Goal: Transaction & Acquisition: Purchase product/service

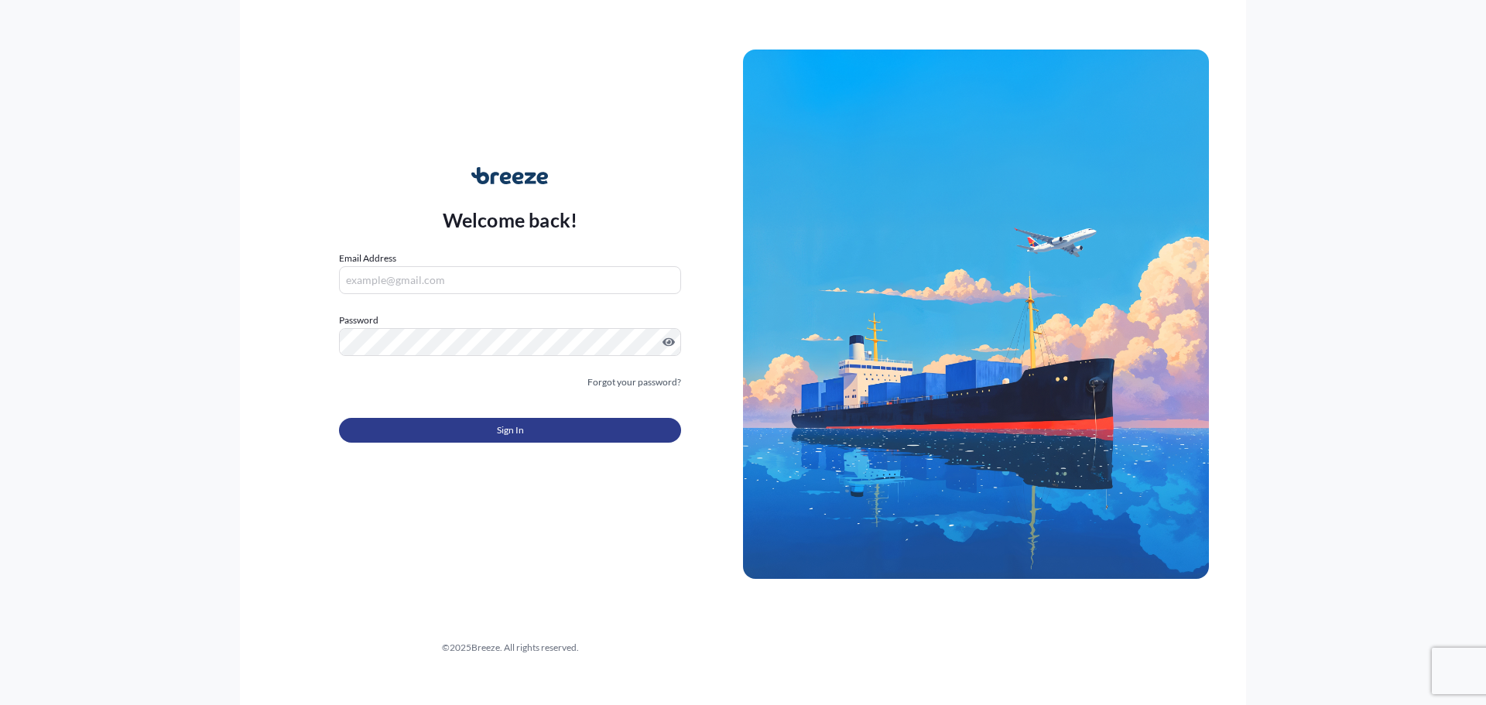
type input "[EMAIL_ADDRESS][DOMAIN_NAME]"
click at [593, 432] on button "Sign In" at bounding box center [510, 430] width 342 height 25
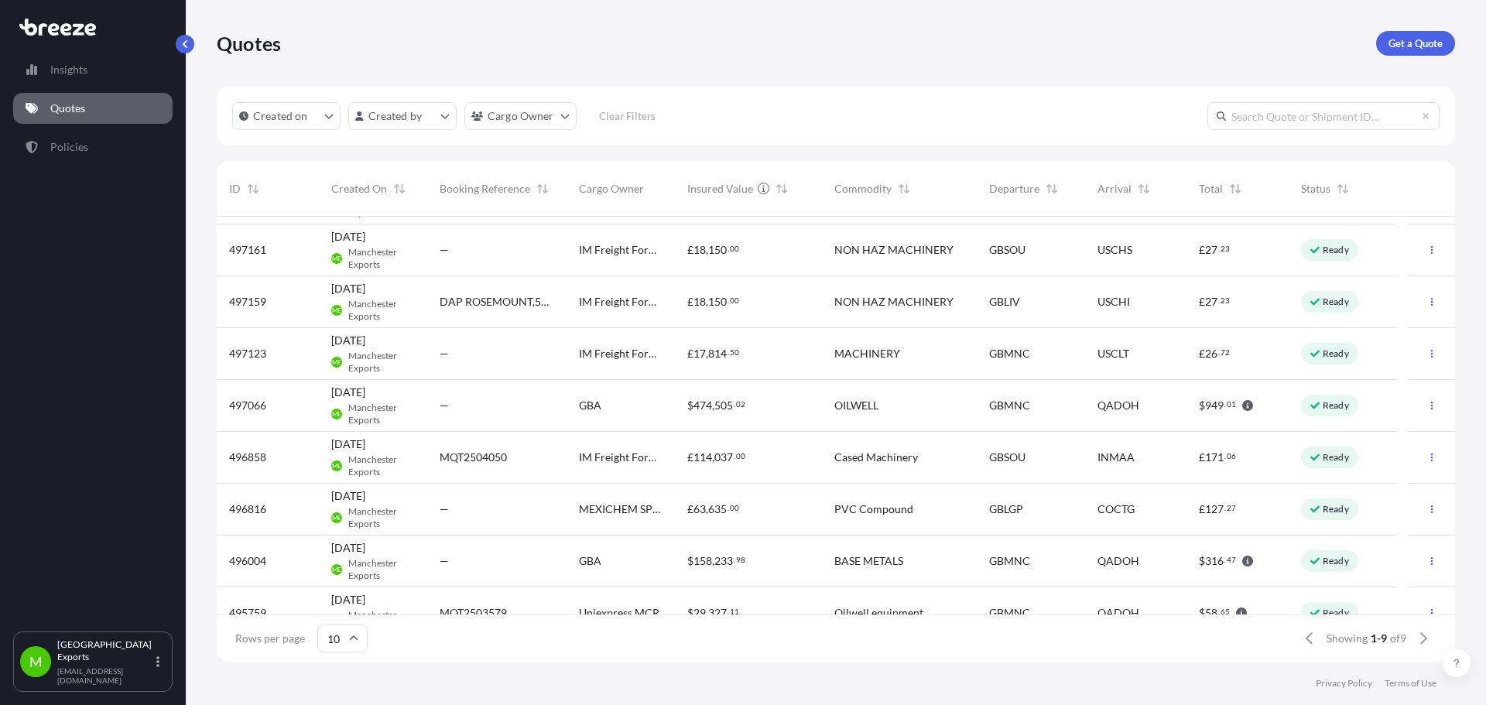
scroll to position [69, 0]
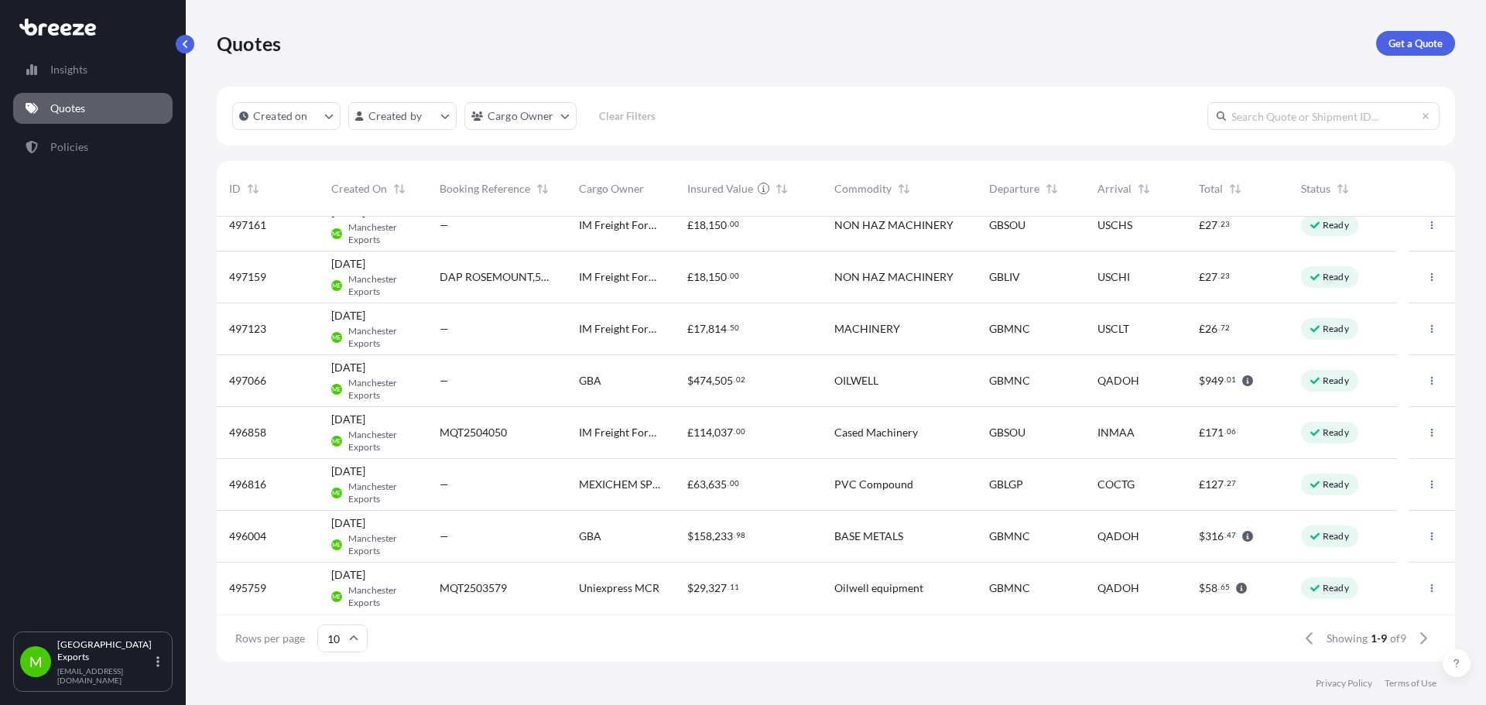
click at [623, 536] on div "GBA" at bounding box center [621, 536] width 84 height 15
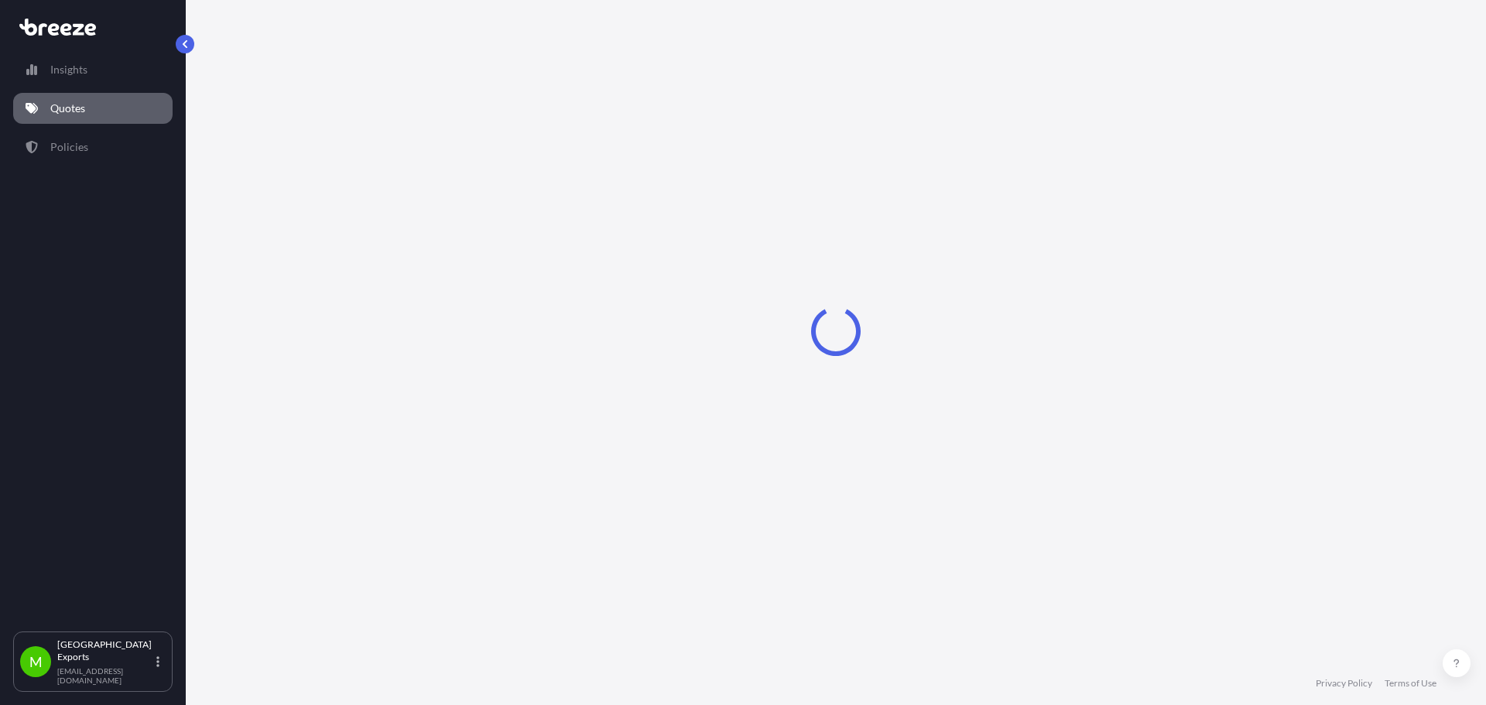
select select "Road"
select select "Air"
select select "Road"
select select "1"
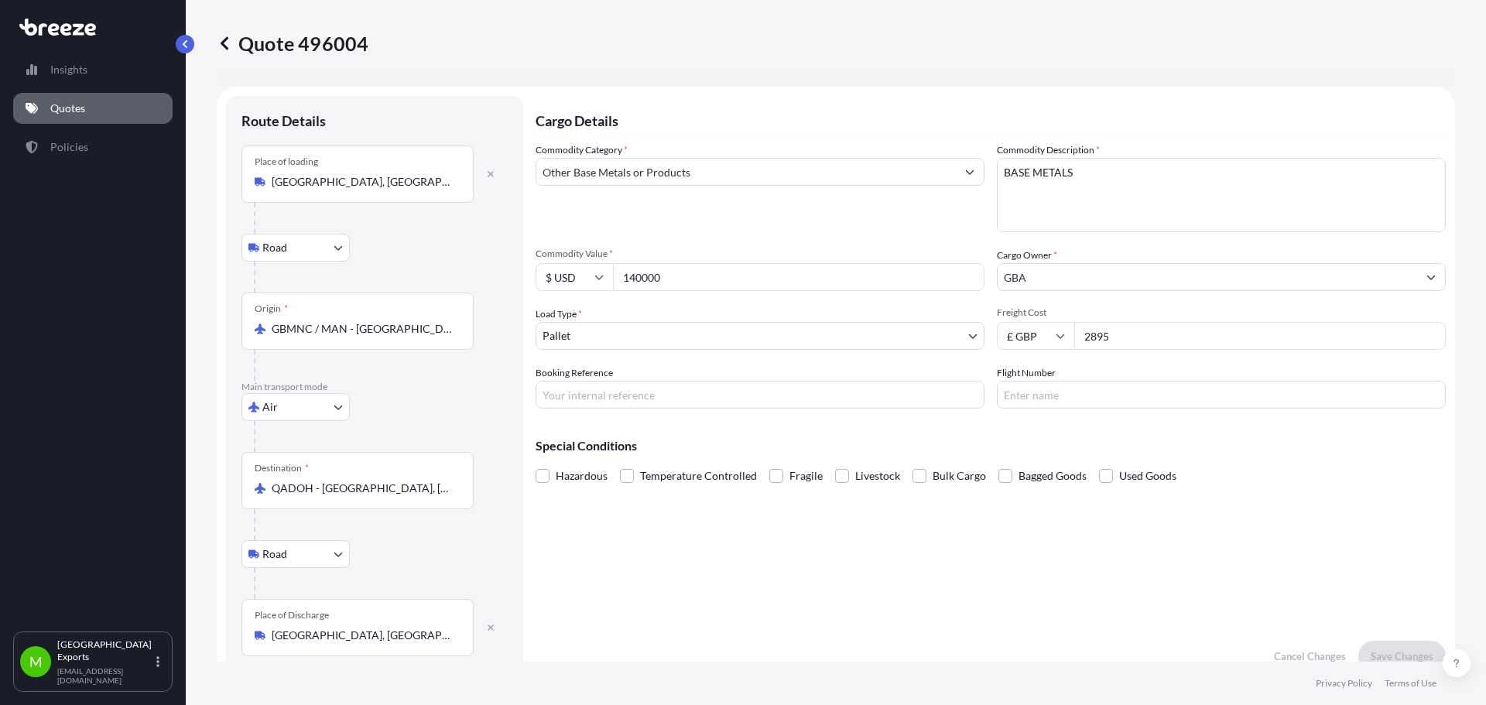
drag, startPoint x: 698, startPoint y: 283, endPoint x: 584, endPoint y: 280, distance: 113.8
click at [584, 280] on div "$ USD 140000" at bounding box center [760, 277] width 449 height 28
type input "147670.01"
drag, startPoint x: 1145, startPoint y: 347, endPoint x: 1056, endPoint y: 349, distance: 88.3
click at [1056, 349] on div "£ GBP 2895" at bounding box center [1221, 336] width 449 height 28
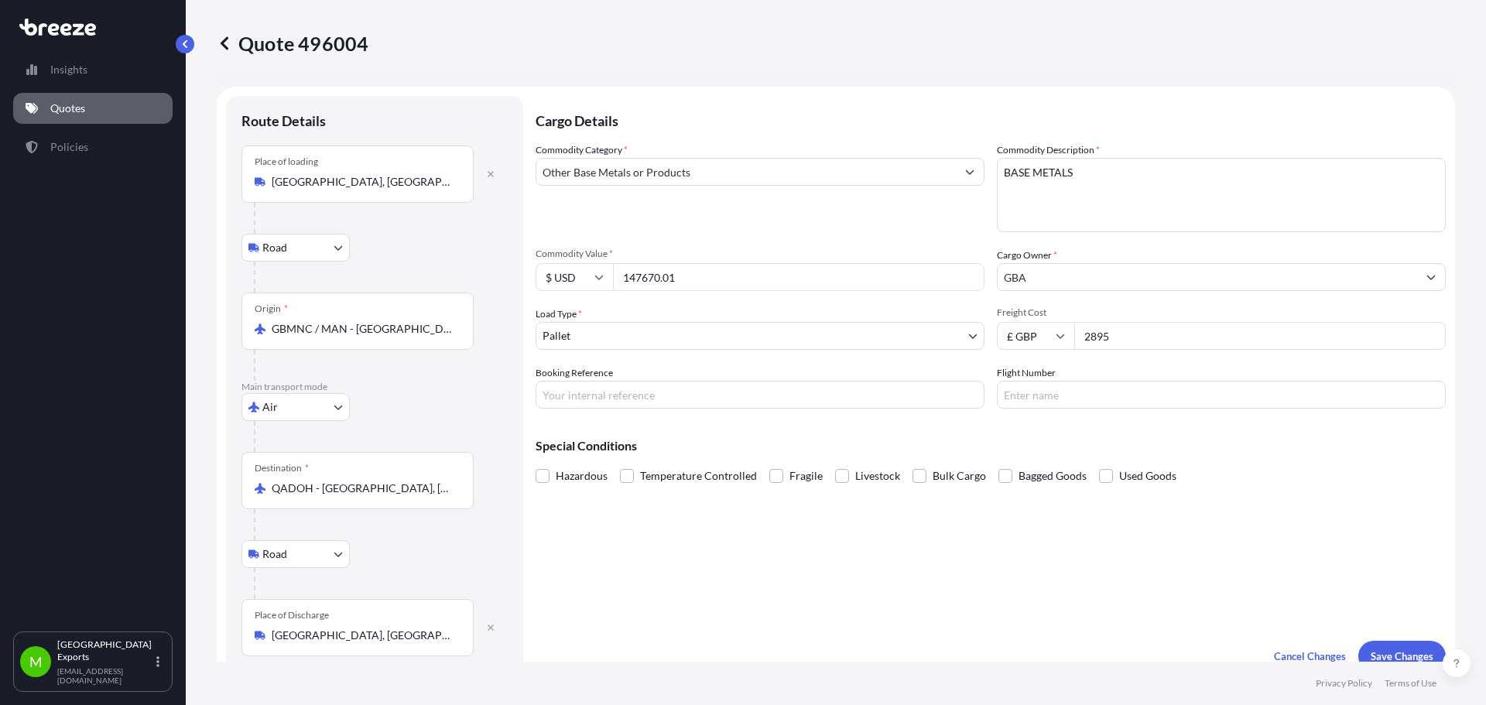
click at [1204, 342] on input "2895" at bounding box center [1260, 336] width 372 height 28
drag, startPoint x: 1157, startPoint y: 338, endPoint x: 1032, endPoint y: 329, distance: 125.7
click at [1033, 329] on div "£ GBP 2895" at bounding box center [1221, 336] width 449 height 28
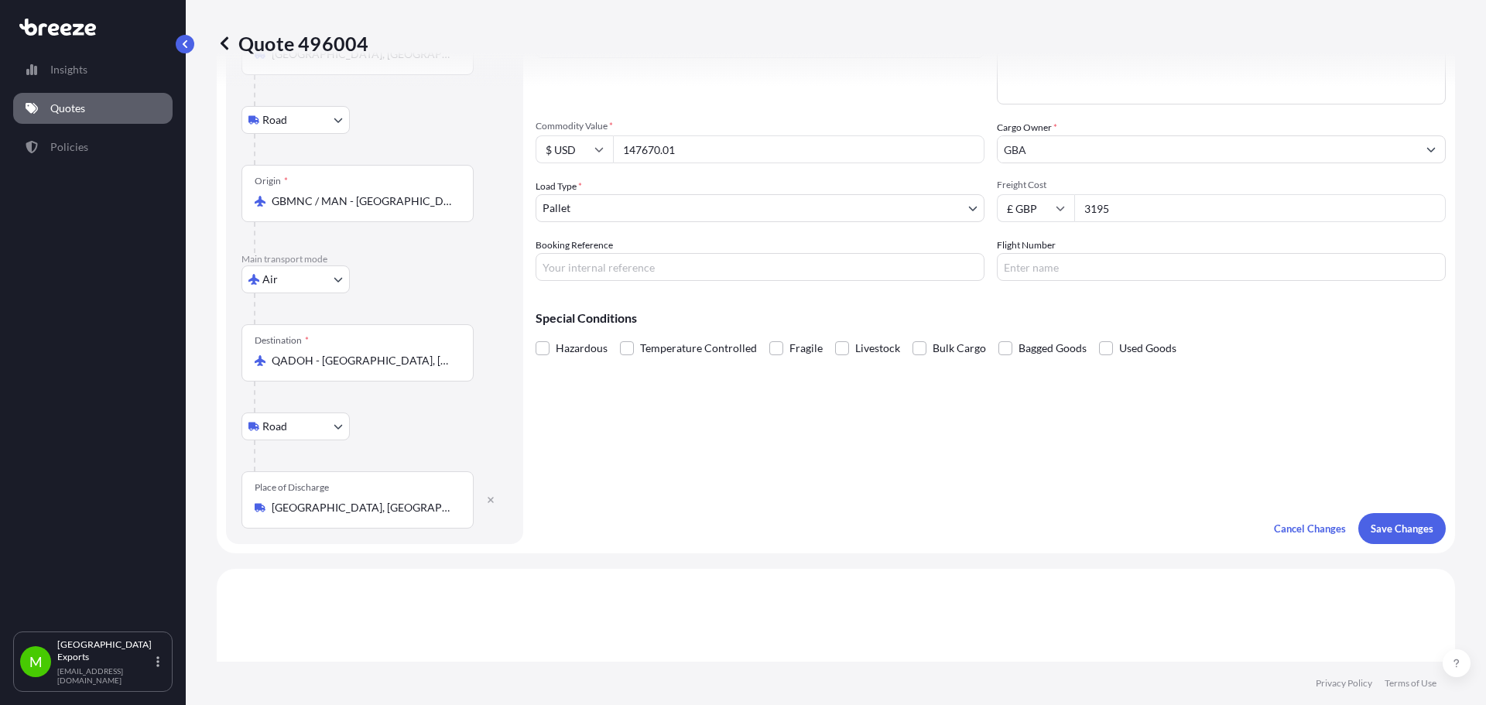
scroll to position [232, 0]
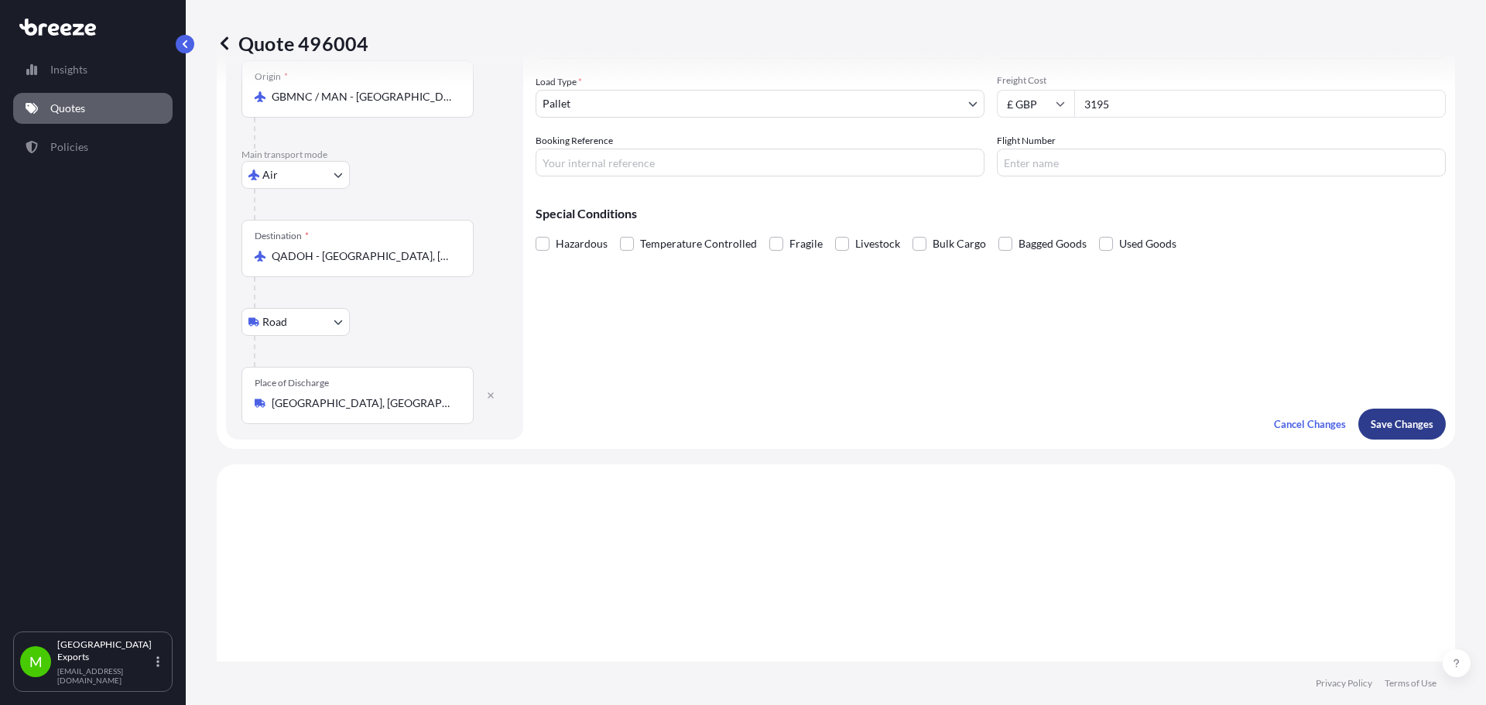
type input "3195"
click at [1388, 426] on p "Save Changes" at bounding box center [1402, 423] width 63 height 15
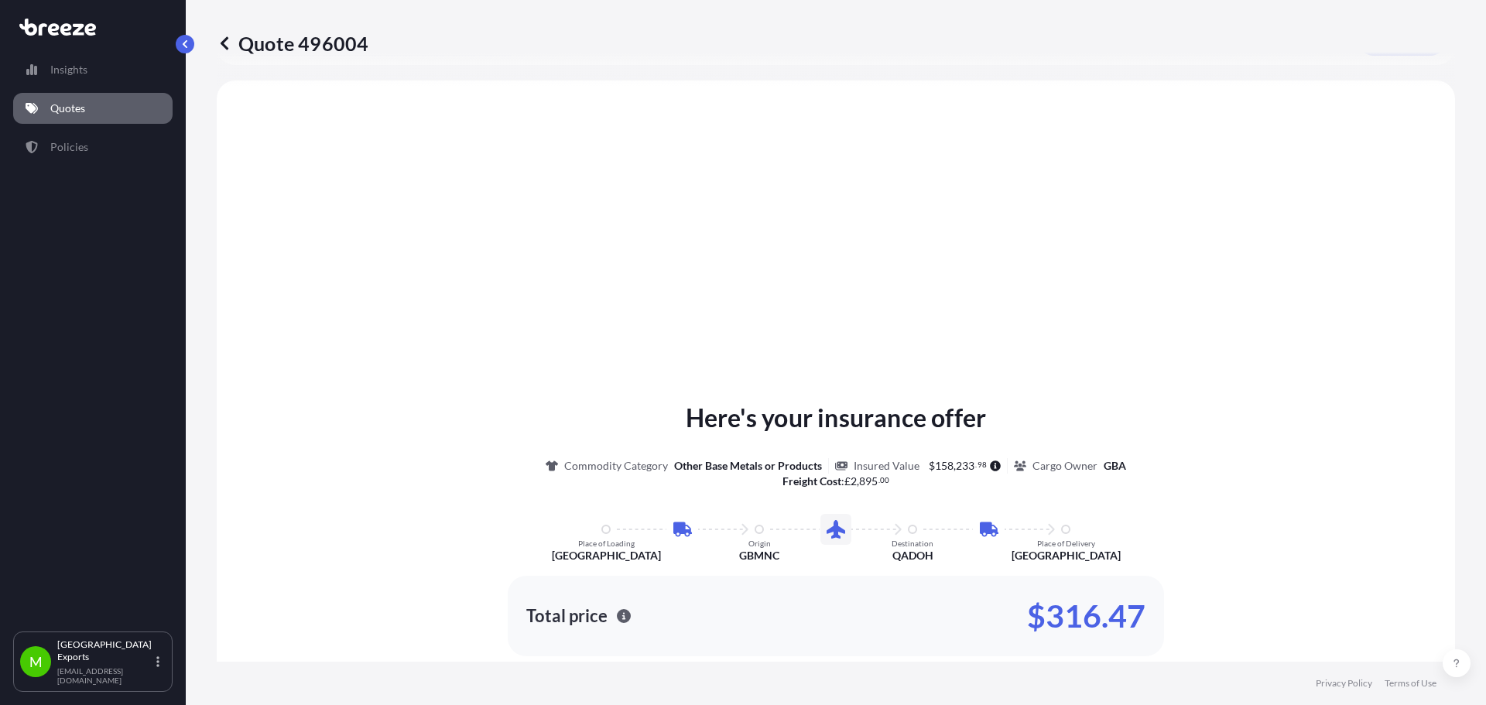
scroll to position [619, 0]
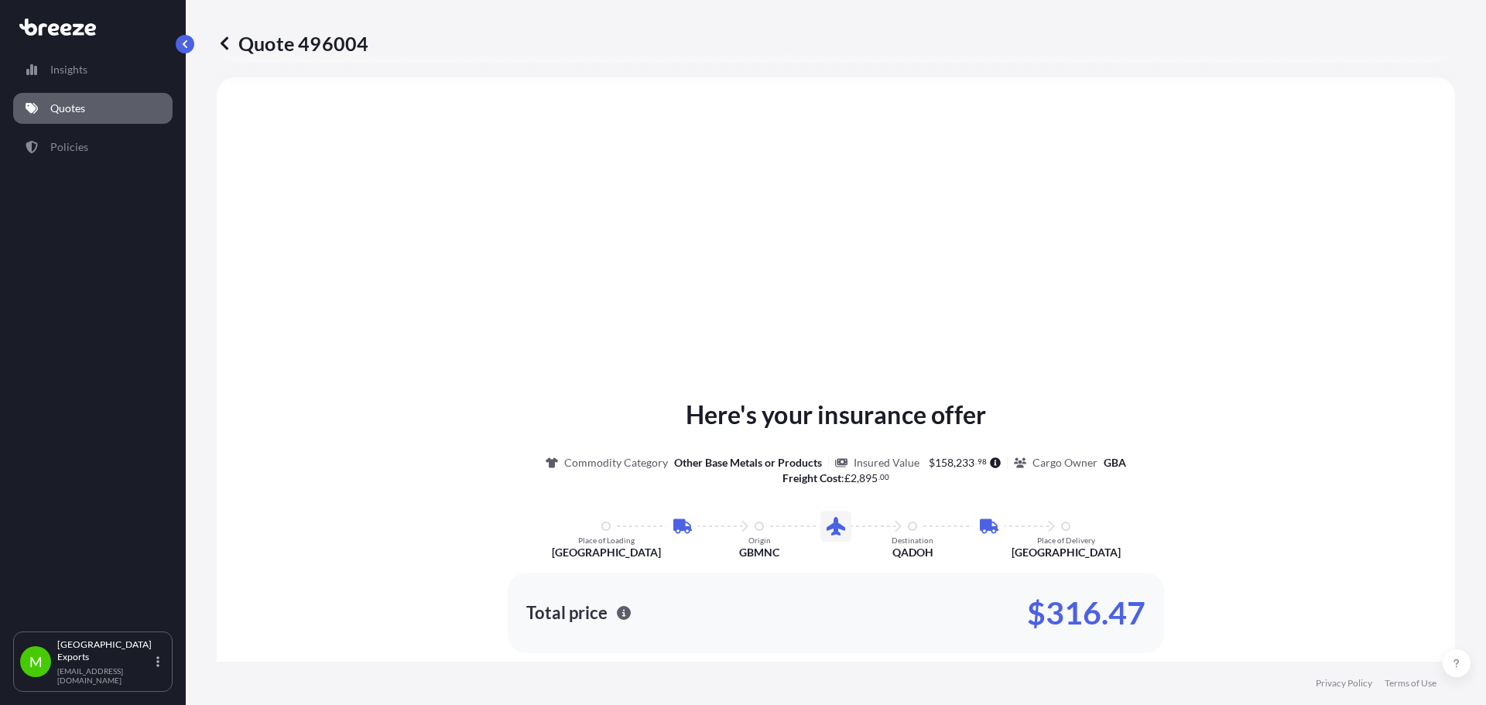
select select "Road"
select select "Air"
select select "Road"
select select "1"
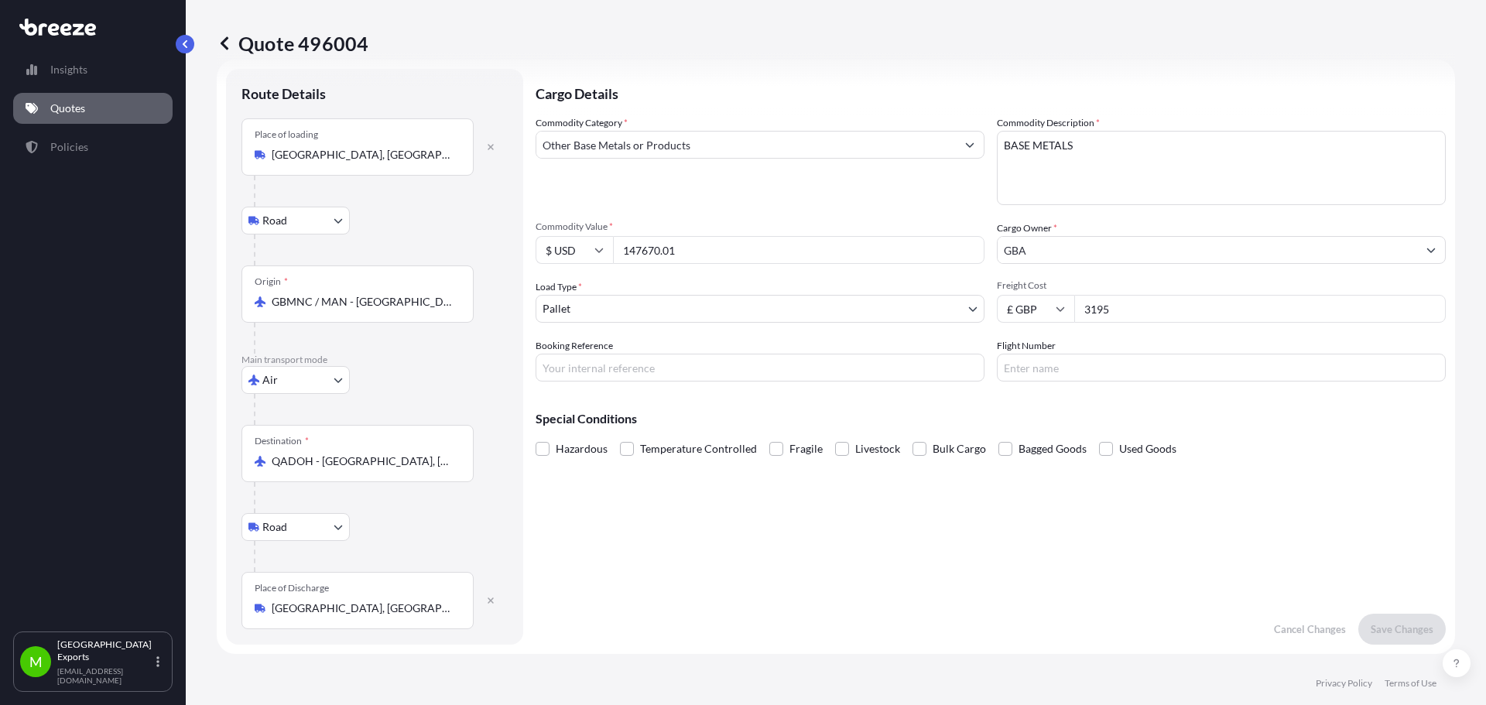
scroll to position [0, 0]
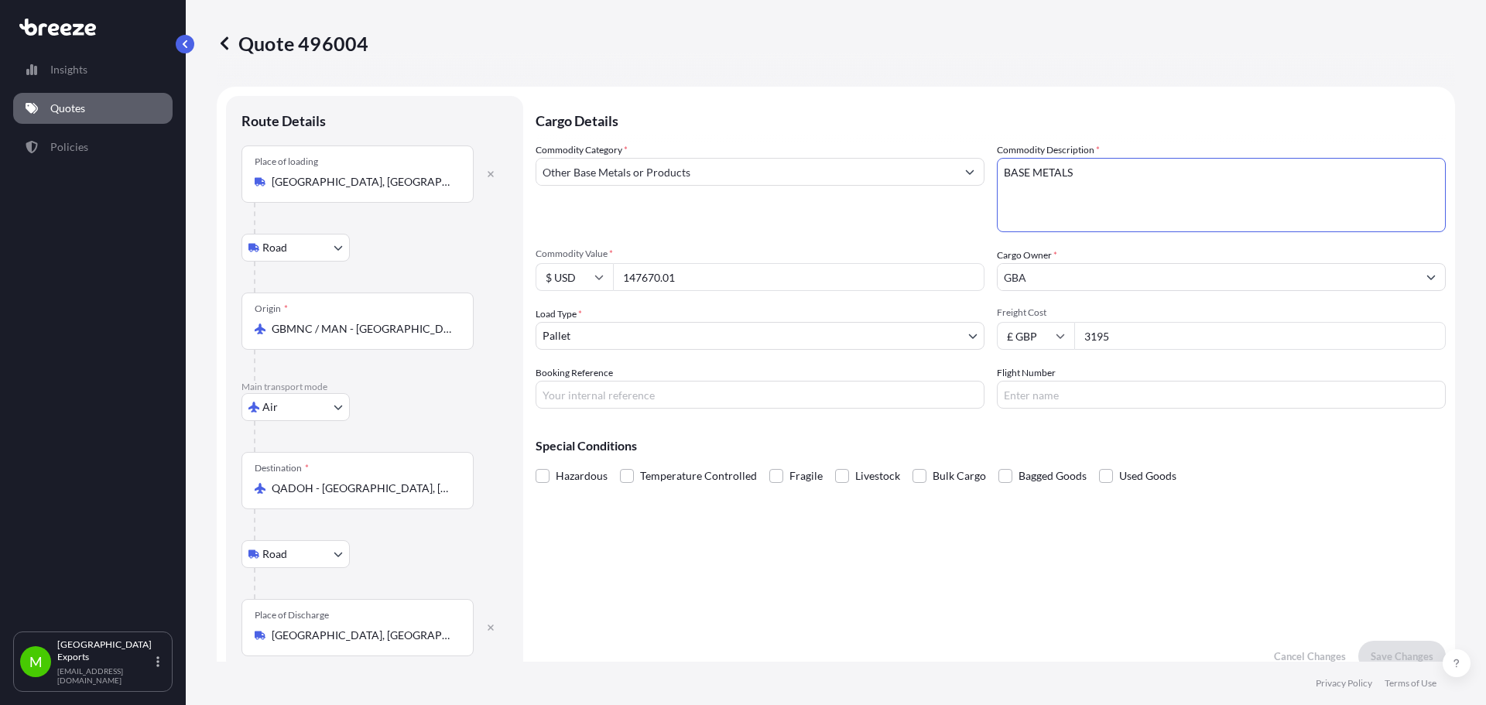
drag, startPoint x: 1079, startPoint y: 172, endPoint x: 991, endPoint y: 171, distance: 87.5
click at [997, 171] on textarea "BASE METALS" at bounding box center [1221, 195] width 449 height 74
type textarea "h"
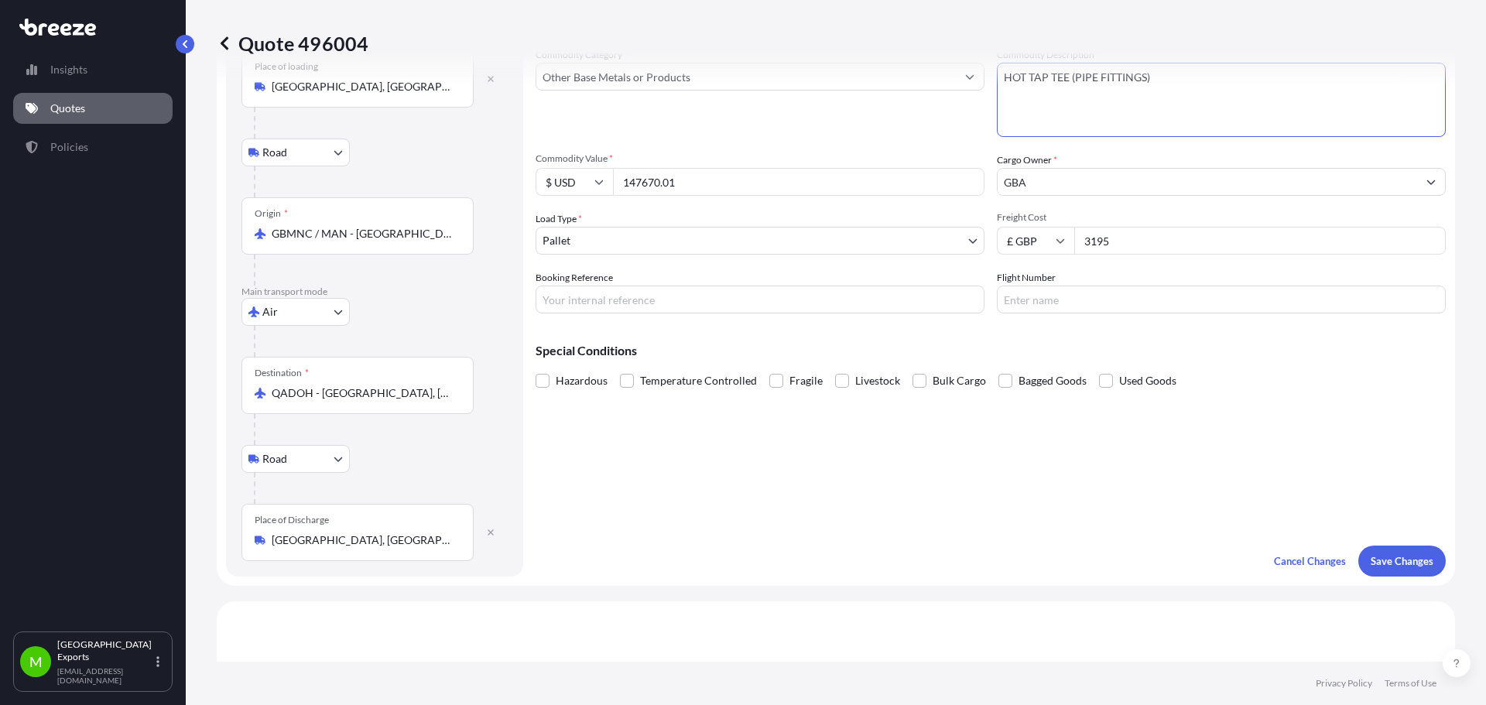
scroll to position [232, 0]
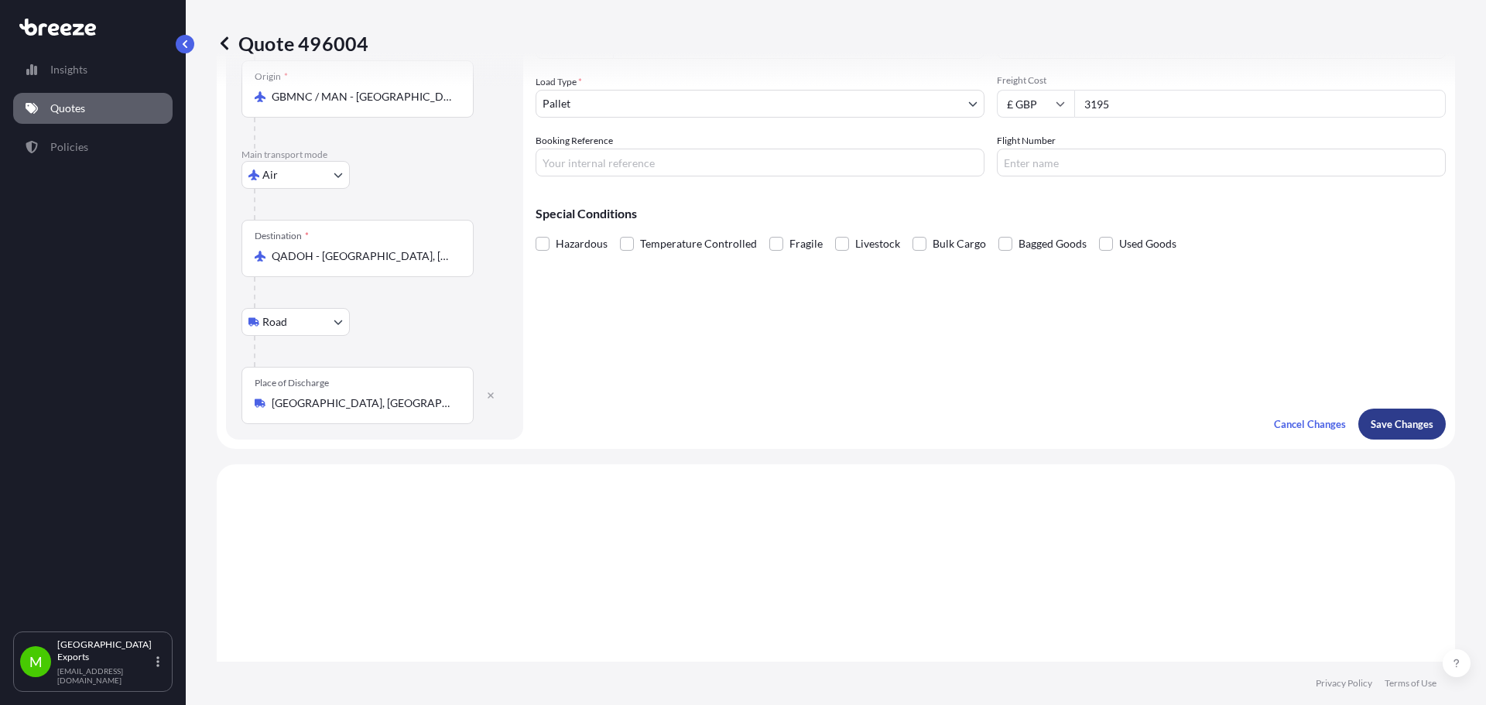
type textarea "HOT TAP TEE (PIPE FITTINGS)"
click at [1413, 426] on p "Save Changes" at bounding box center [1402, 423] width 63 height 15
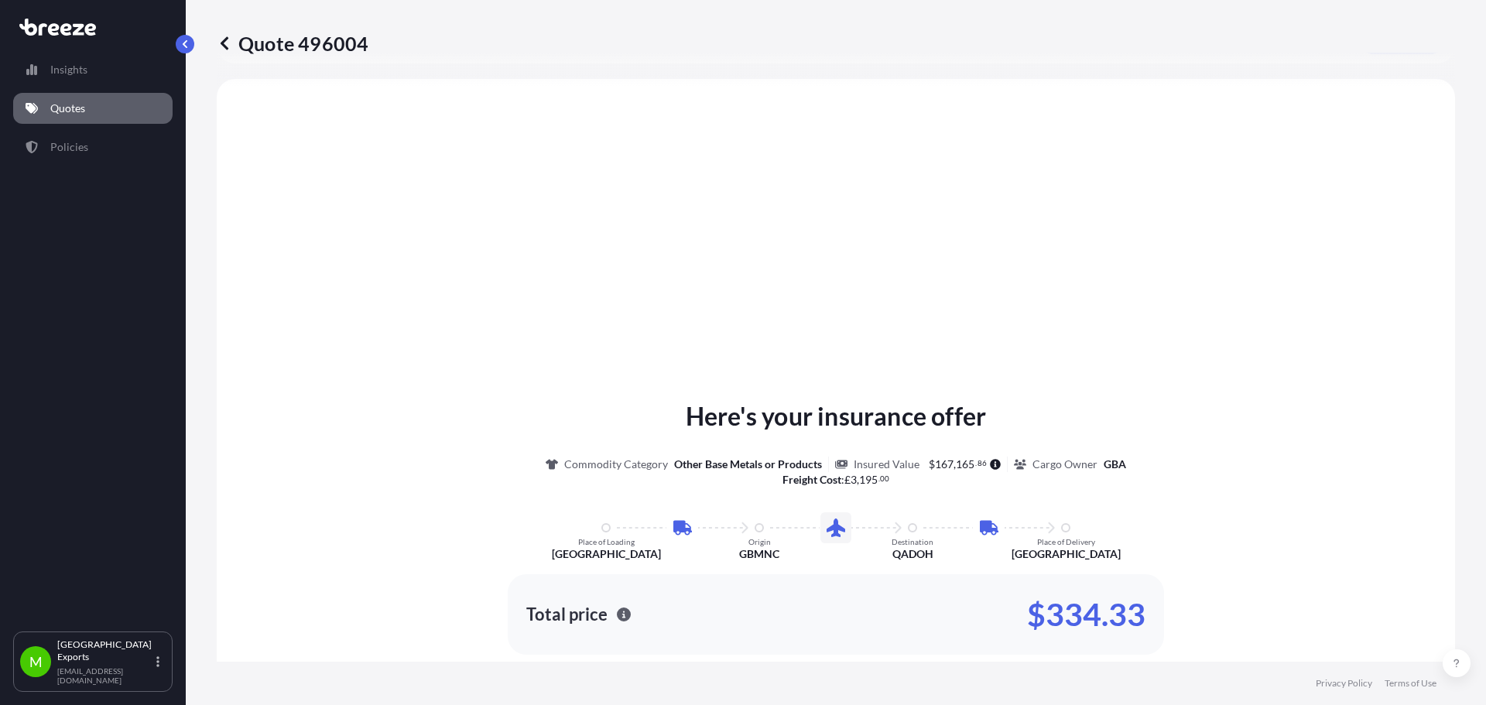
scroll to position [619, 0]
select select "Road"
select select "Air"
select select "Road"
select select "1"
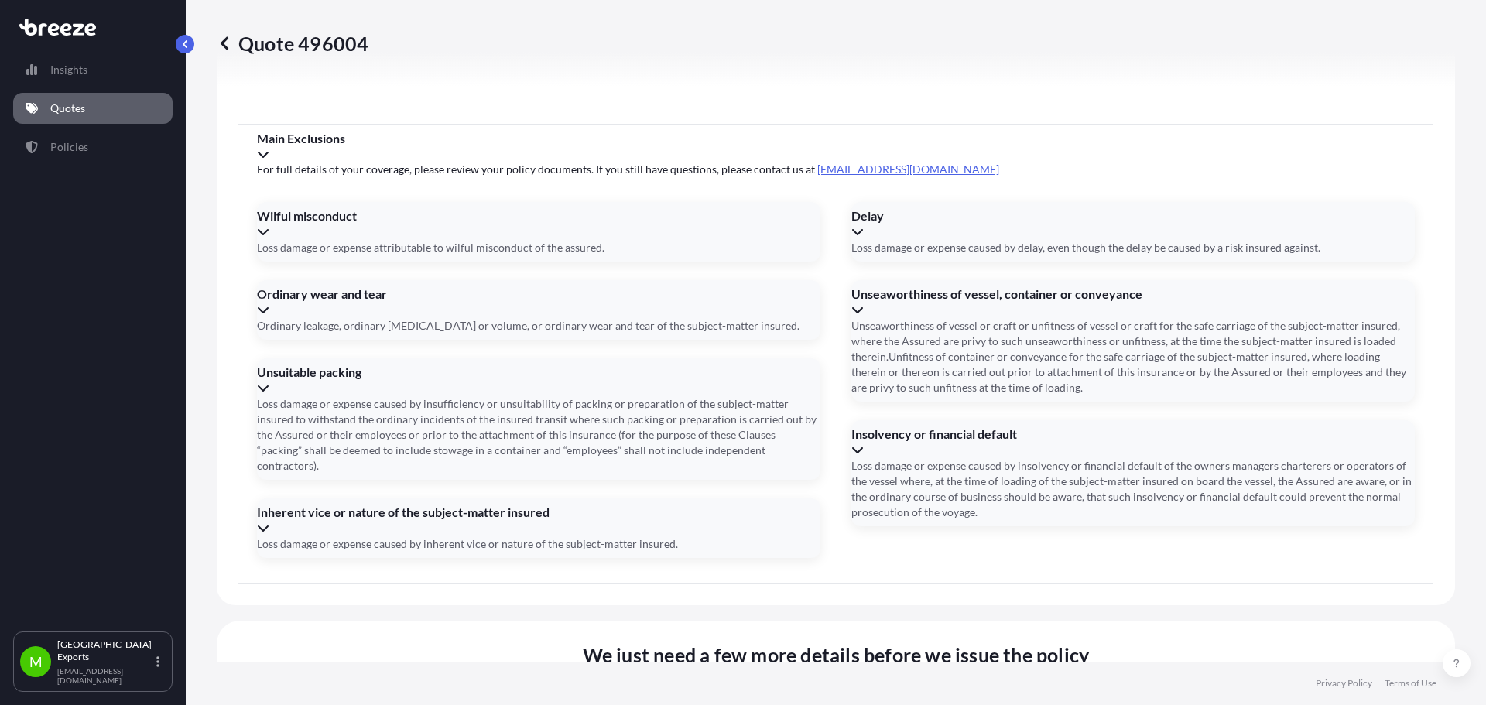
scroll to position [2060, 0]
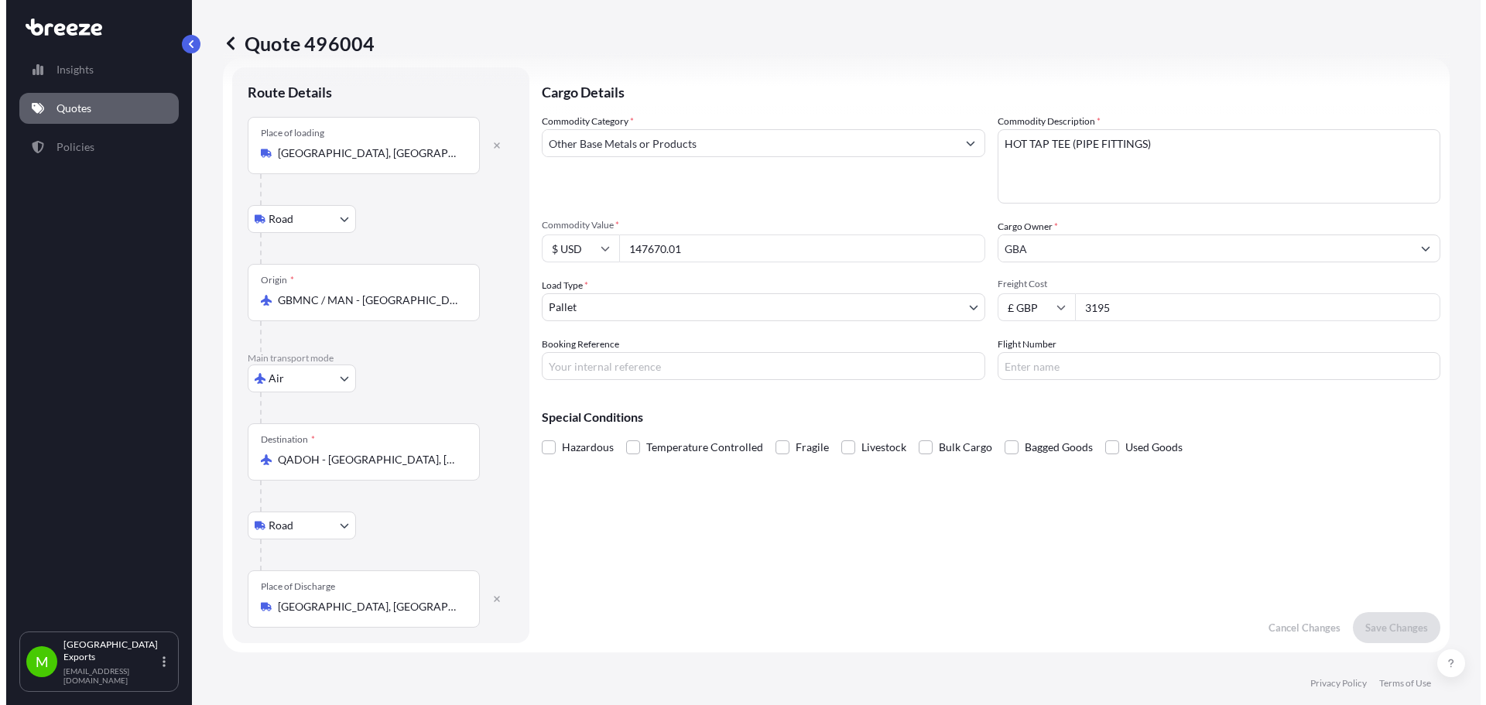
scroll to position [0, 0]
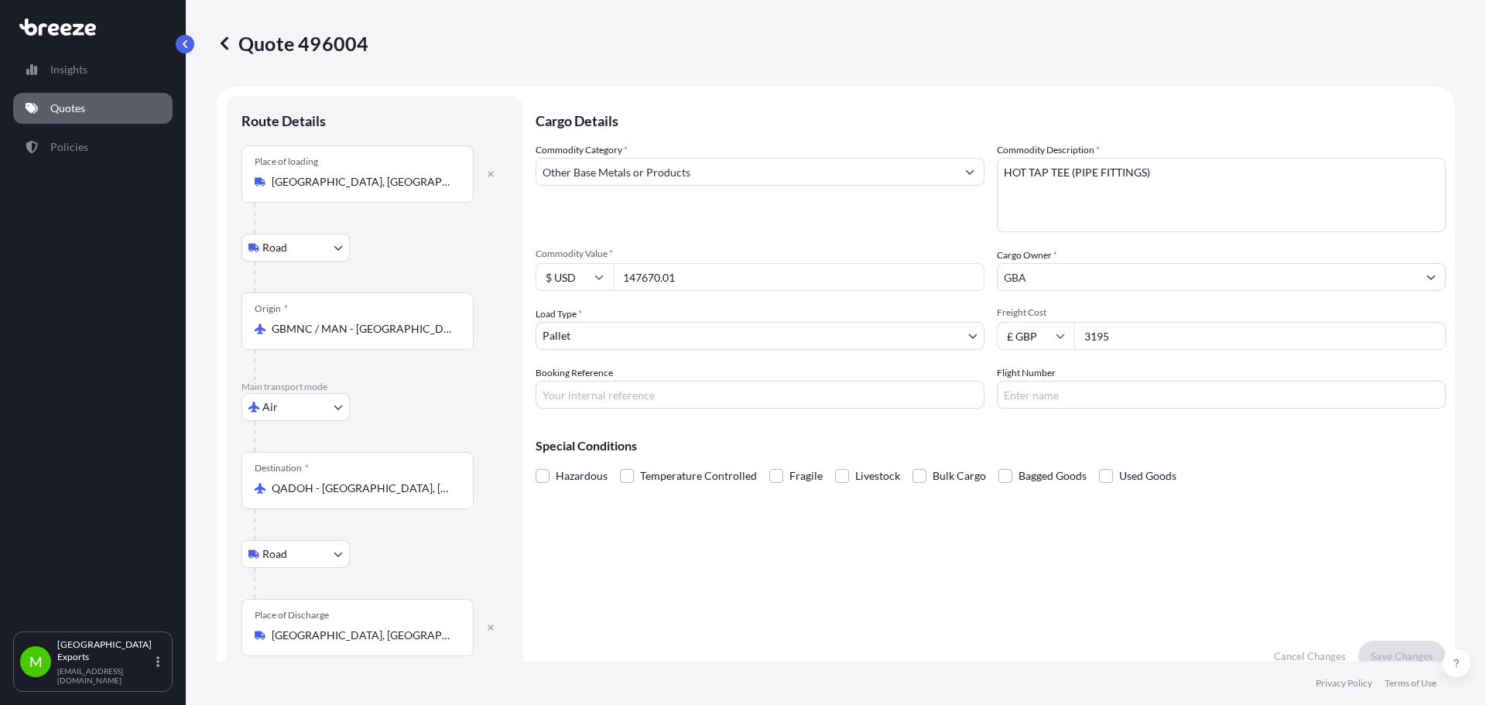
click at [1067, 265] on input "GBA" at bounding box center [1207, 277] width 419 height 28
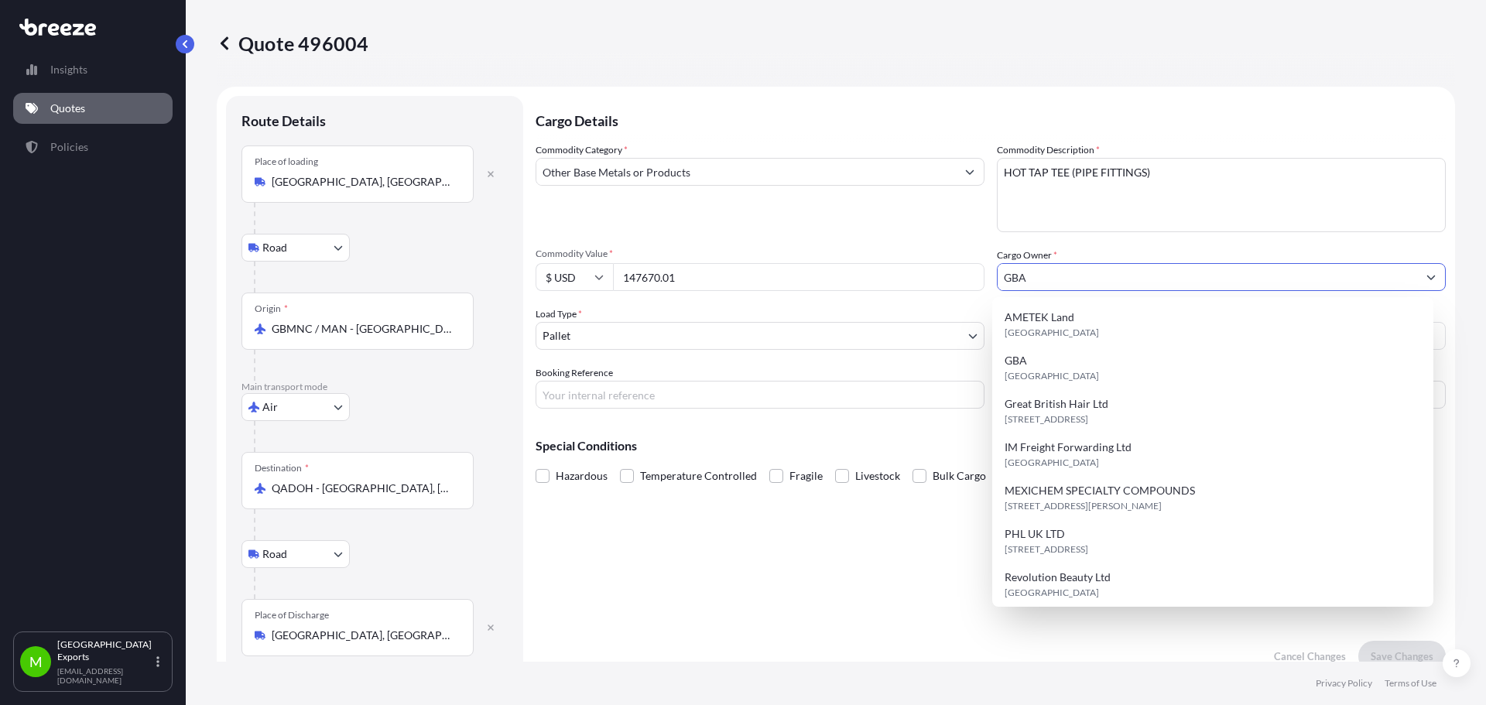
drag, startPoint x: 1068, startPoint y: 269, endPoint x: 875, endPoint y: 255, distance: 194.0
click at [875, 255] on div "Commodity Category * Other Base Metals or Products Commodity Description * HOT …" at bounding box center [991, 275] width 910 height 266
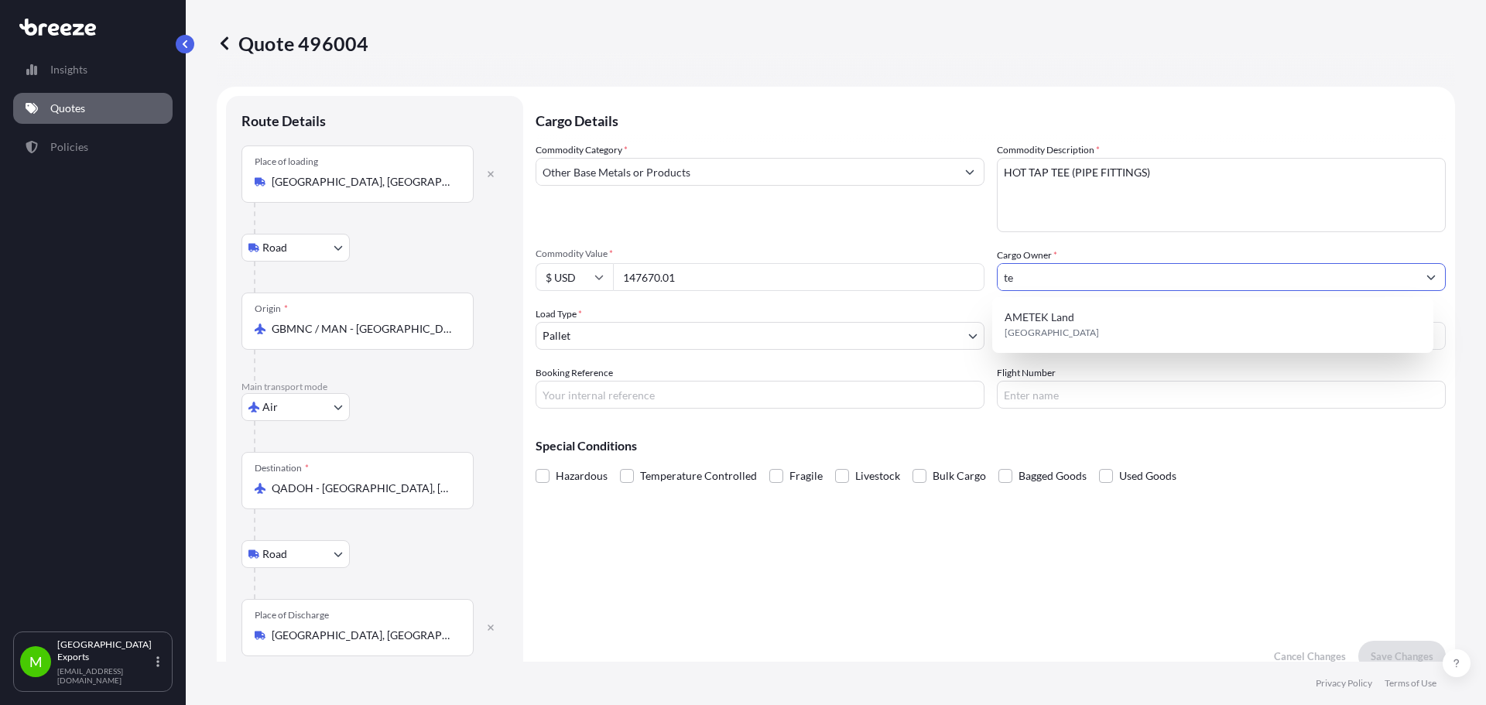
type input "t"
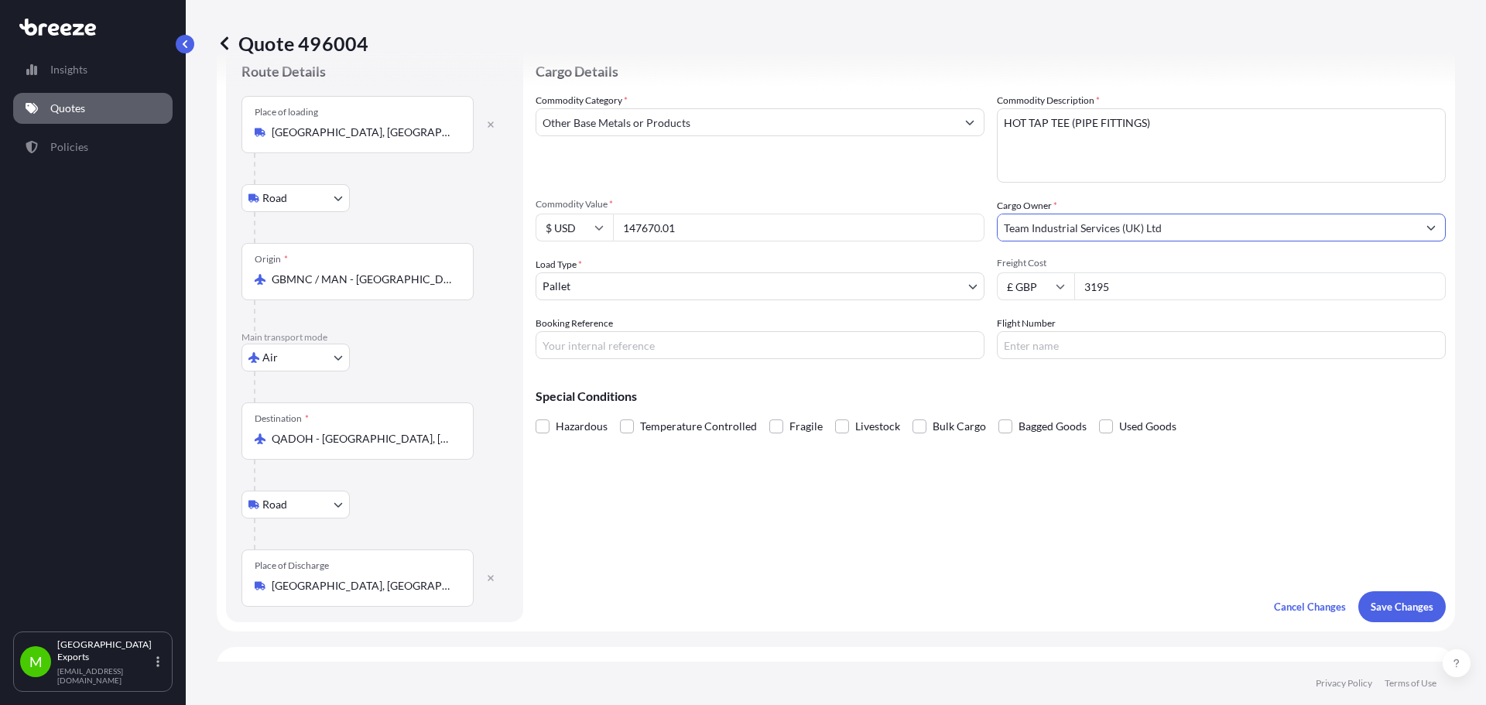
scroll to position [77, 0]
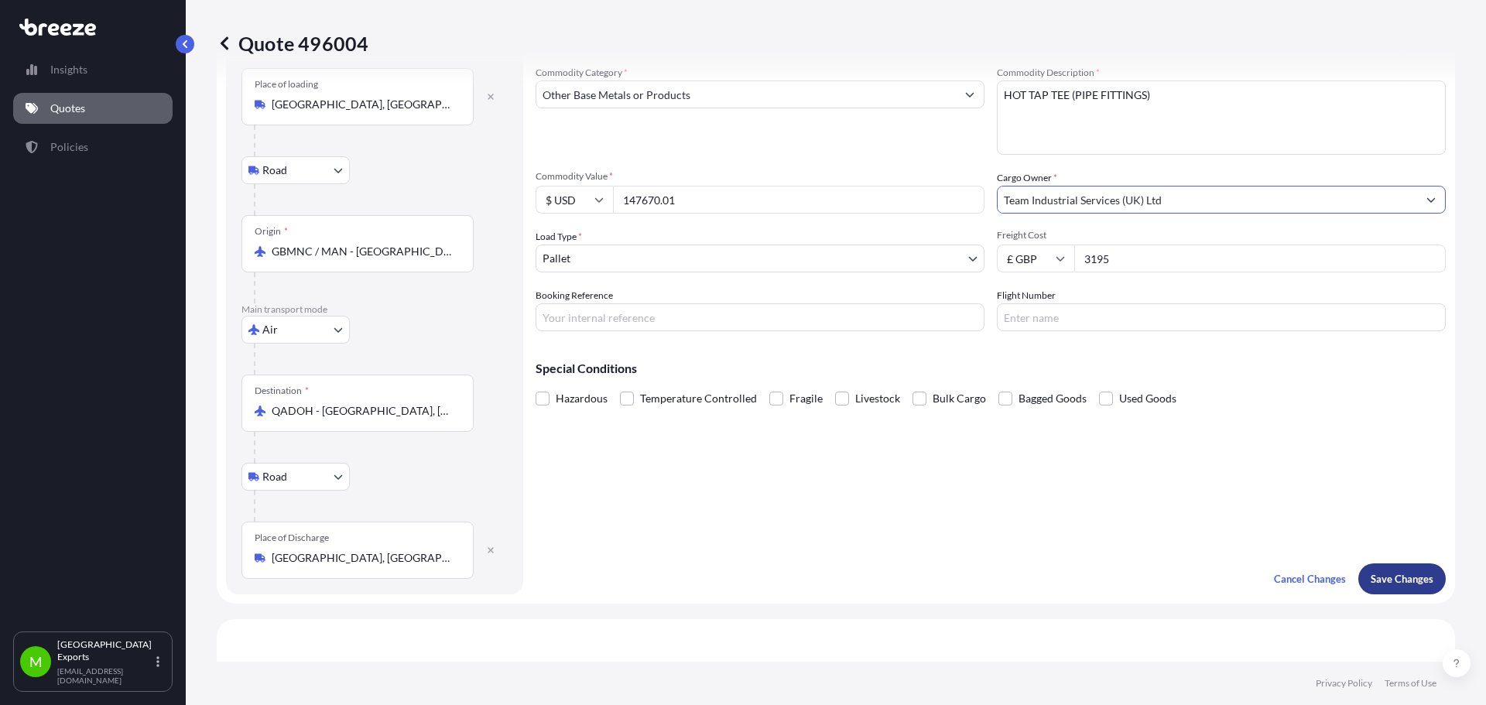
type input "Team Industrial Services (UK) Ltd"
click at [1370, 566] on button "Save Changes" at bounding box center [1401, 578] width 87 height 31
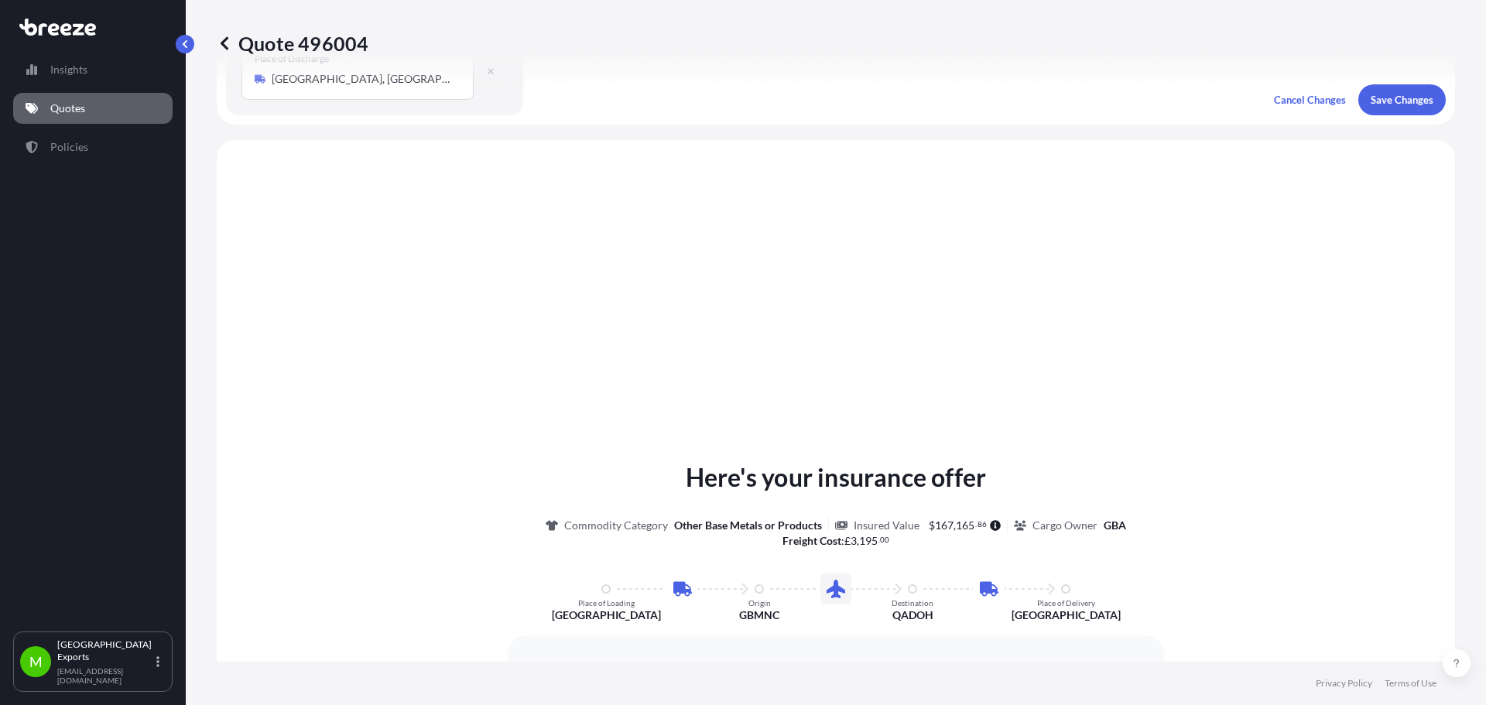
scroll to position [619, 0]
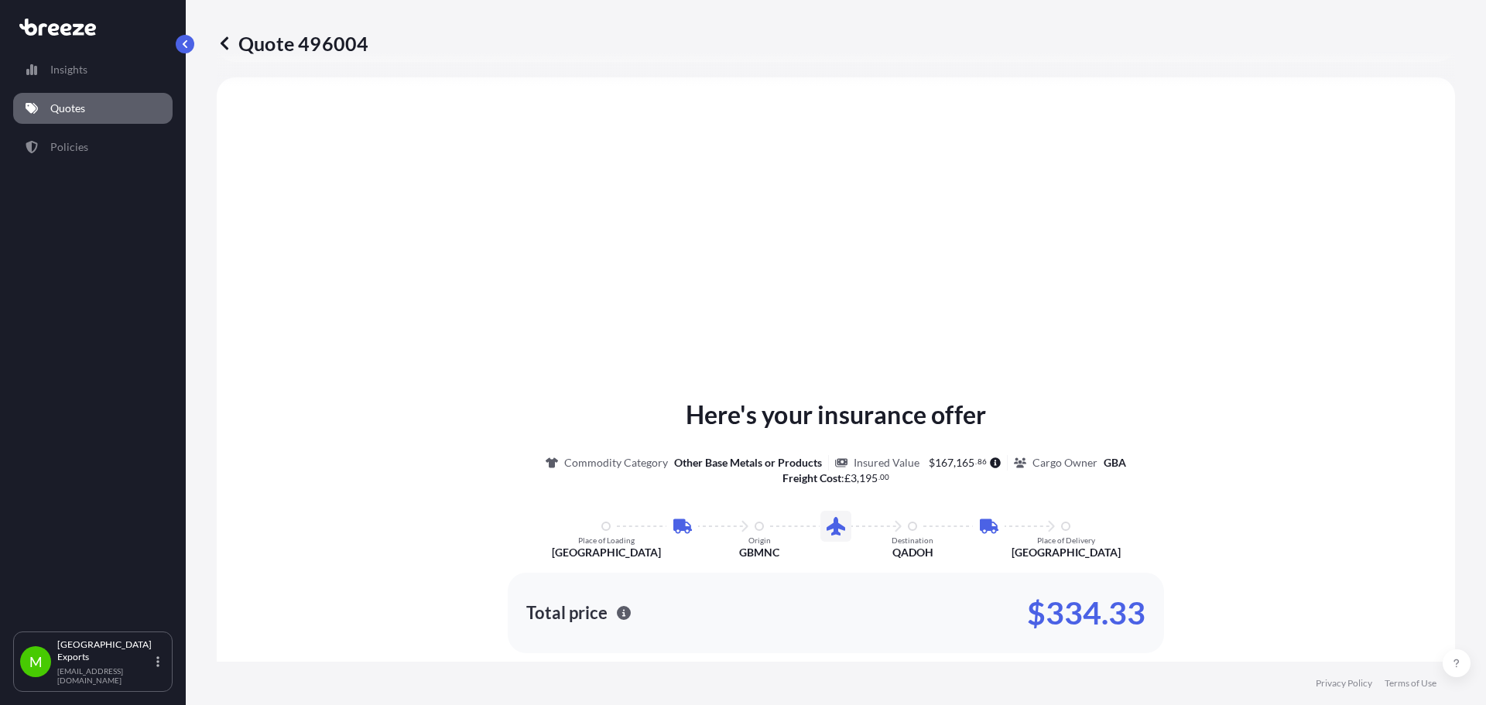
select select "Road"
select select "Air"
select select "Road"
select select "1"
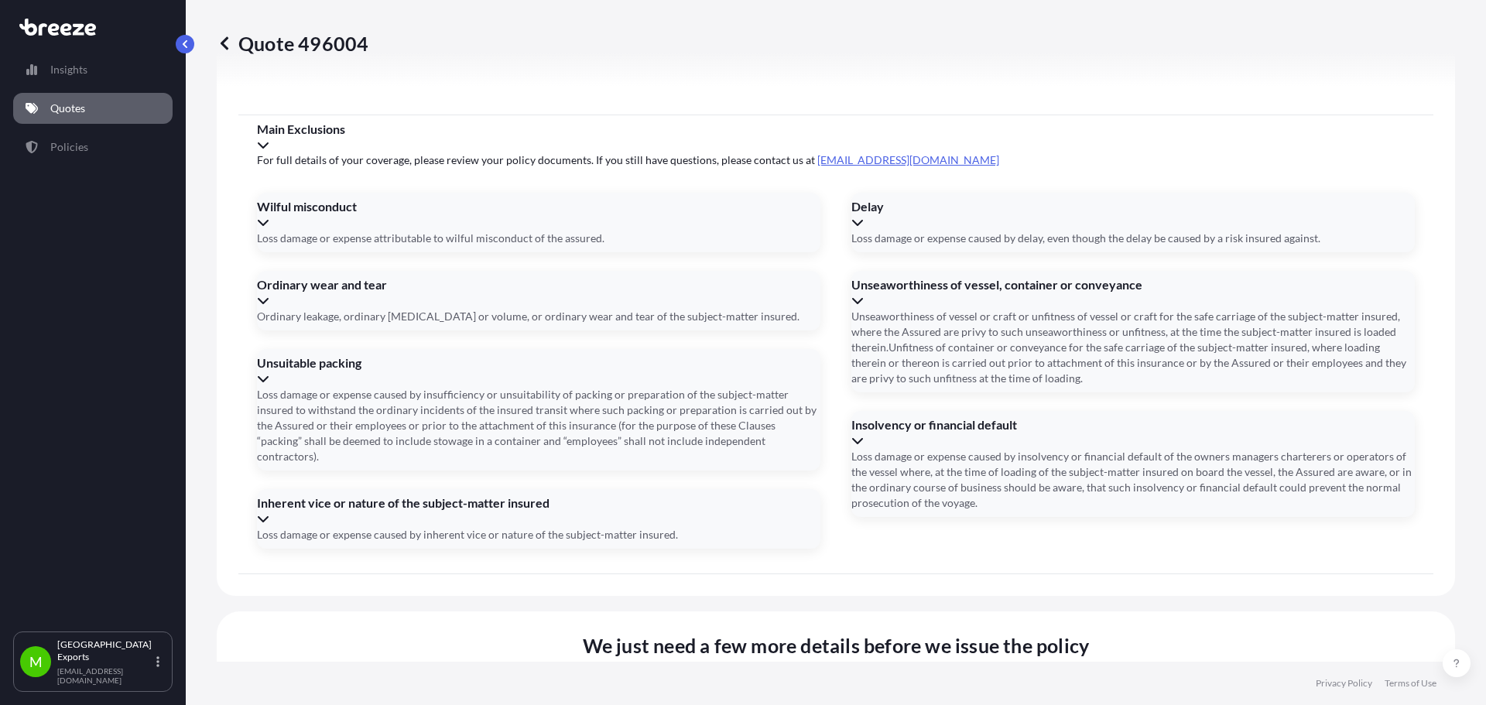
scroll to position [2060, 0]
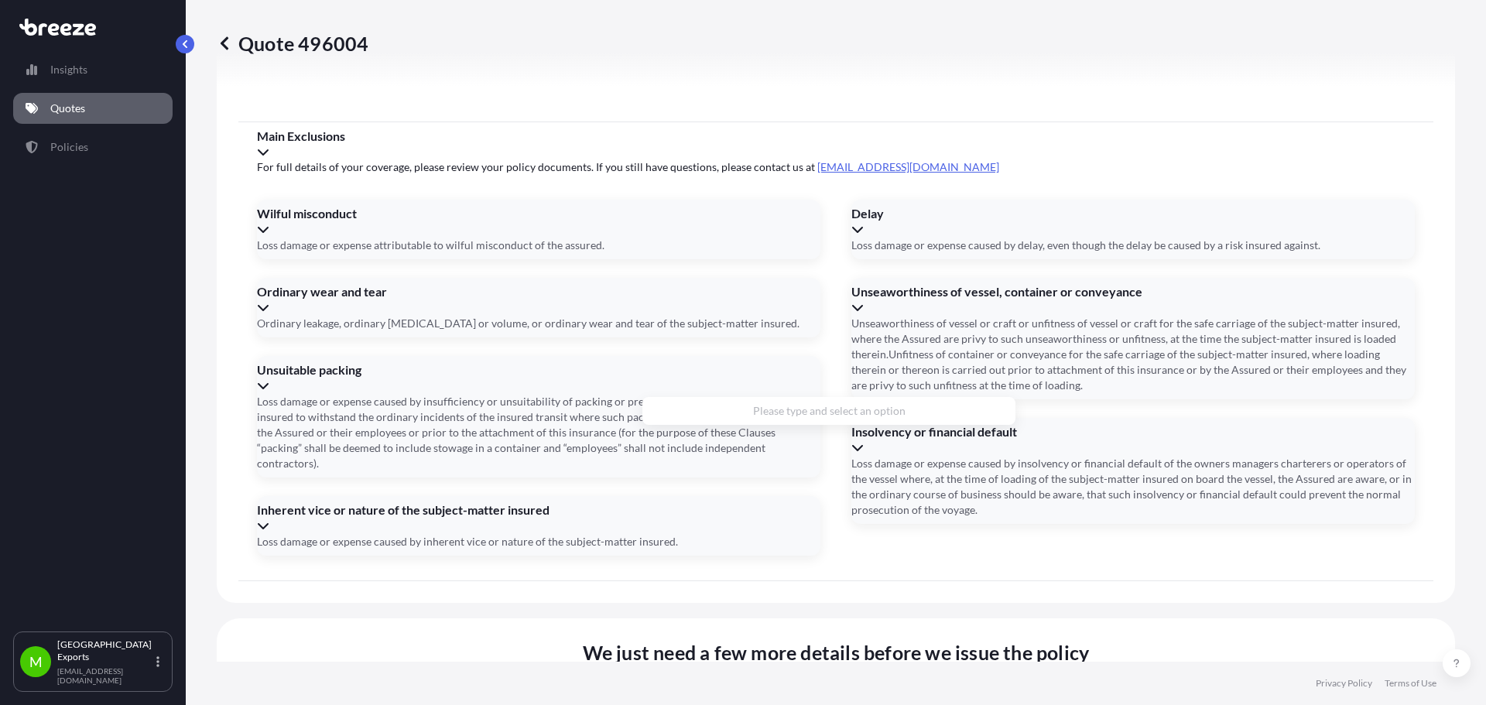
drag, startPoint x: 765, startPoint y: 348, endPoint x: 476, endPoint y: 334, distance: 289.8
click at [754, 416] on li "Scunthorpe DN17 2TY, [GEOGRAPHIC_DATA]" at bounding box center [829, 417] width 361 height 29
type input "Scunthorpe DN17 2TY, [GEOGRAPHIC_DATA]"
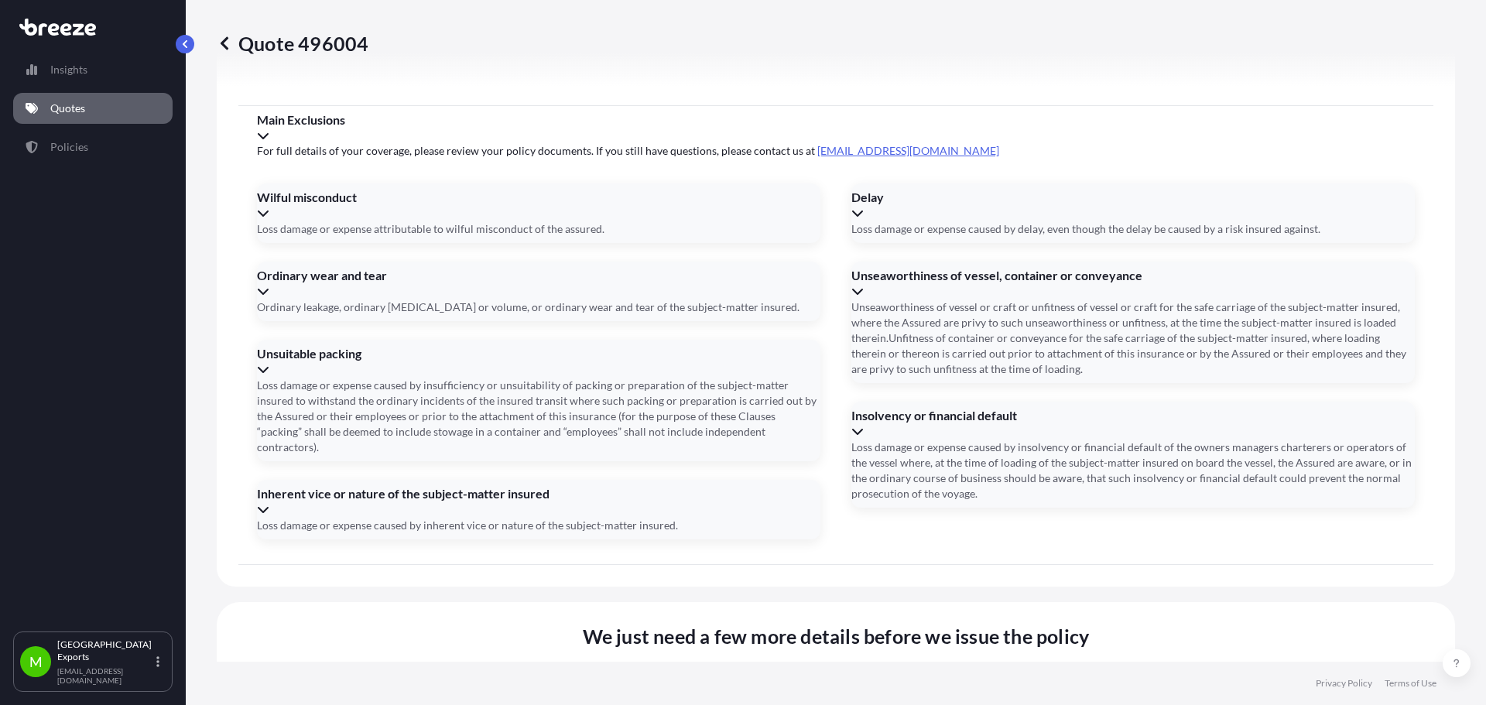
type input "[DATE]"
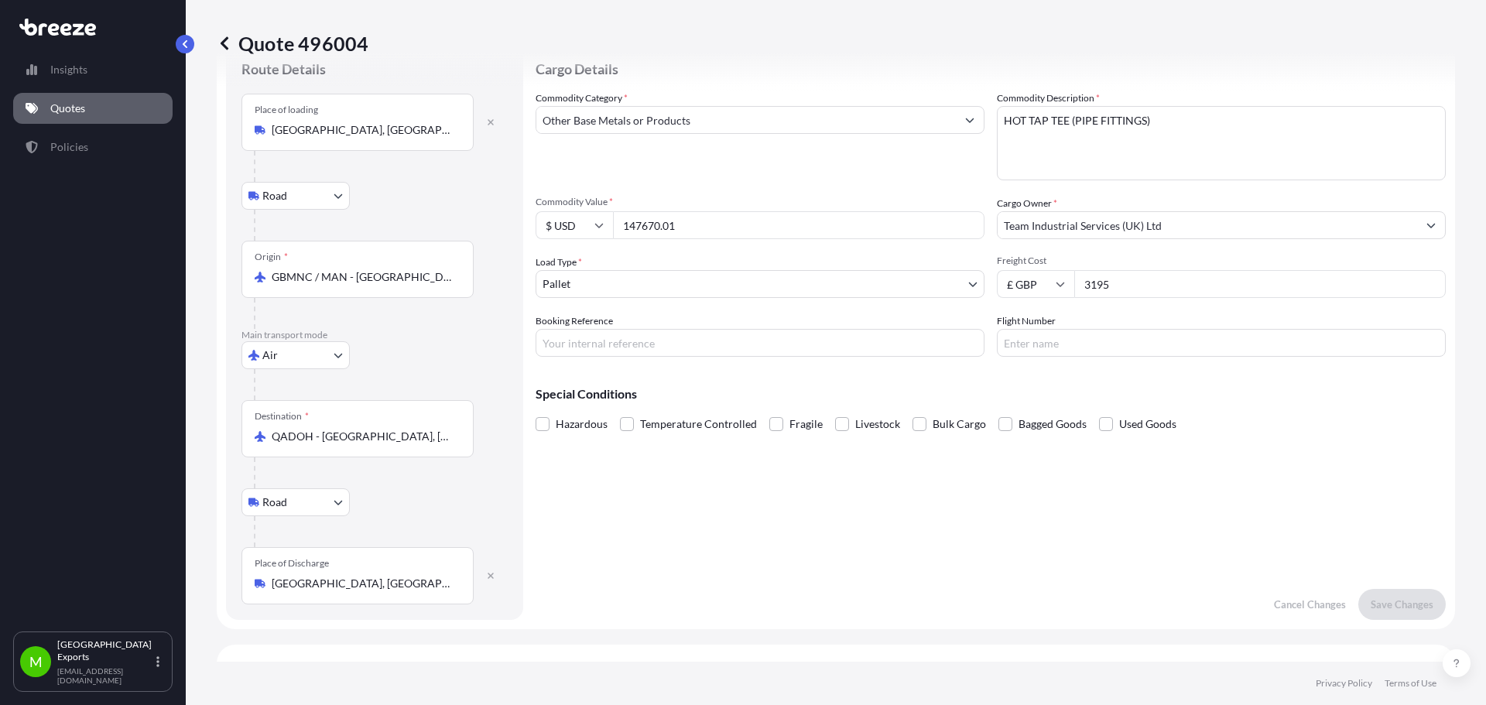
scroll to position [0, 0]
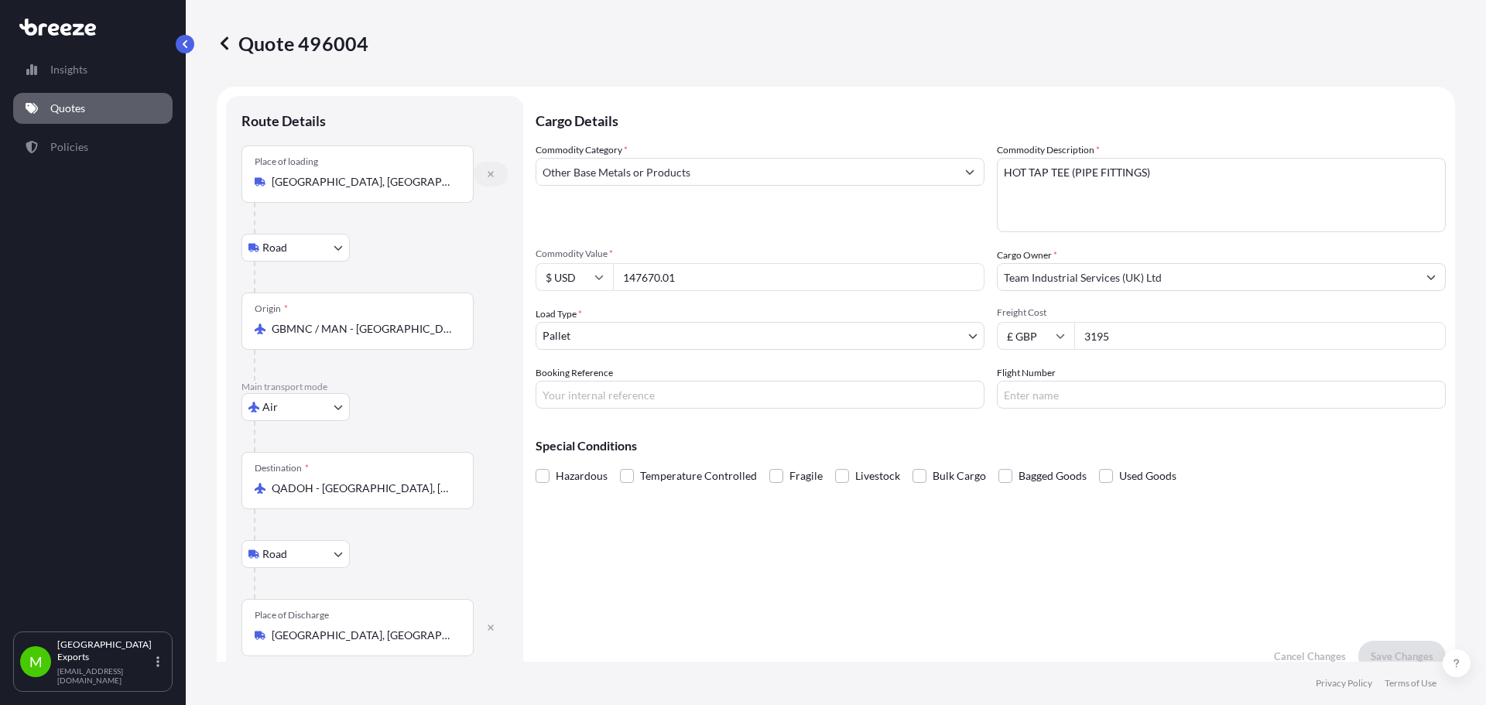
click at [491, 176] on icon "button" at bounding box center [491, 174] width 6 height 6
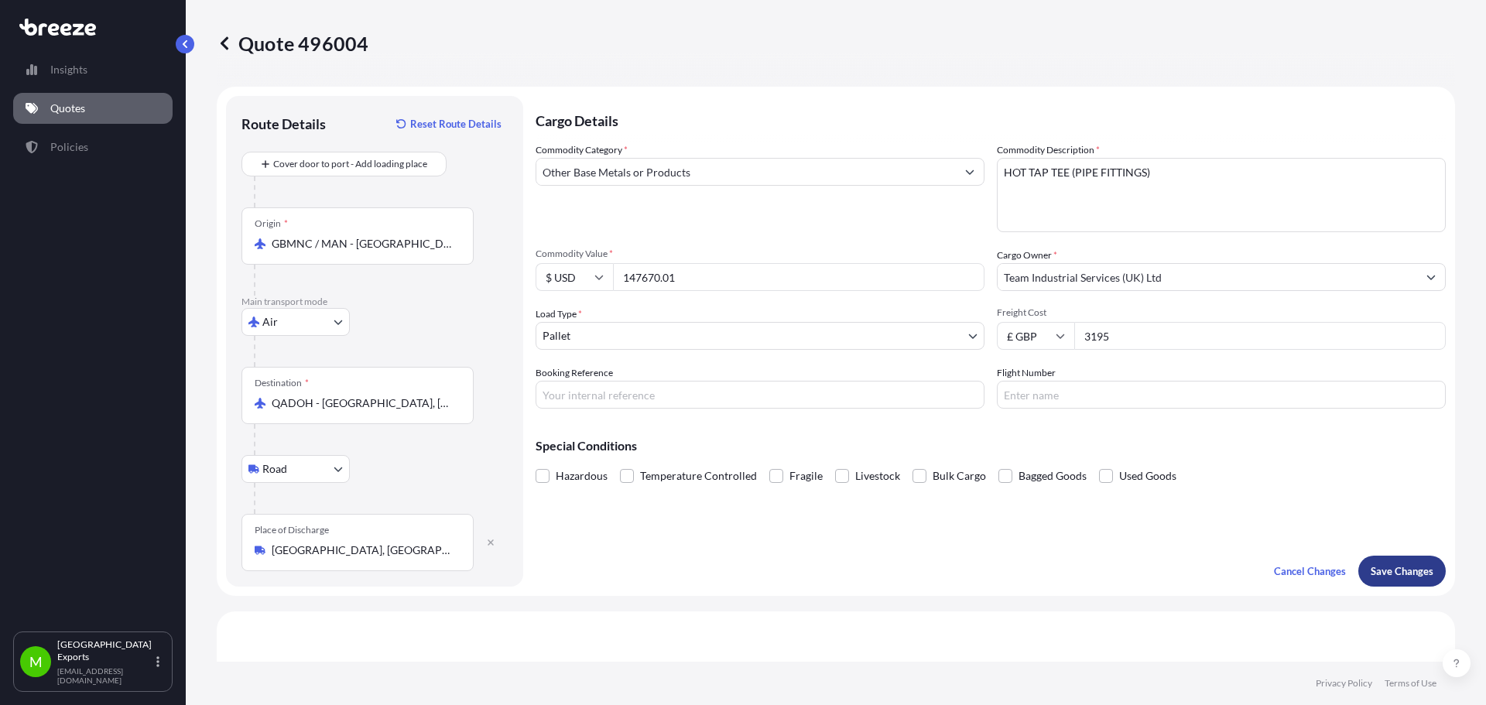
click at [1390, 571] on p "Save Changes" at bounding box center [1402, 570] width 63 height 15
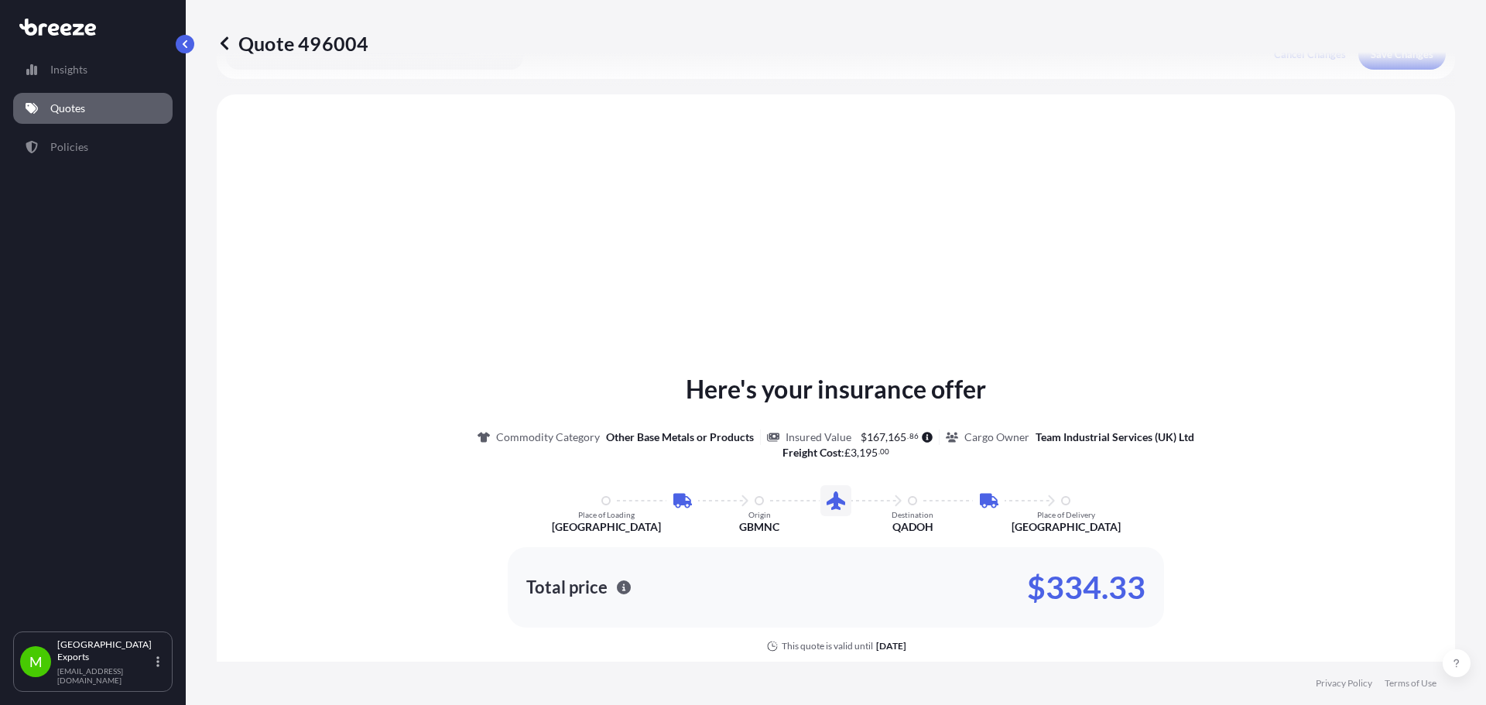
scroll to position [534, 0]
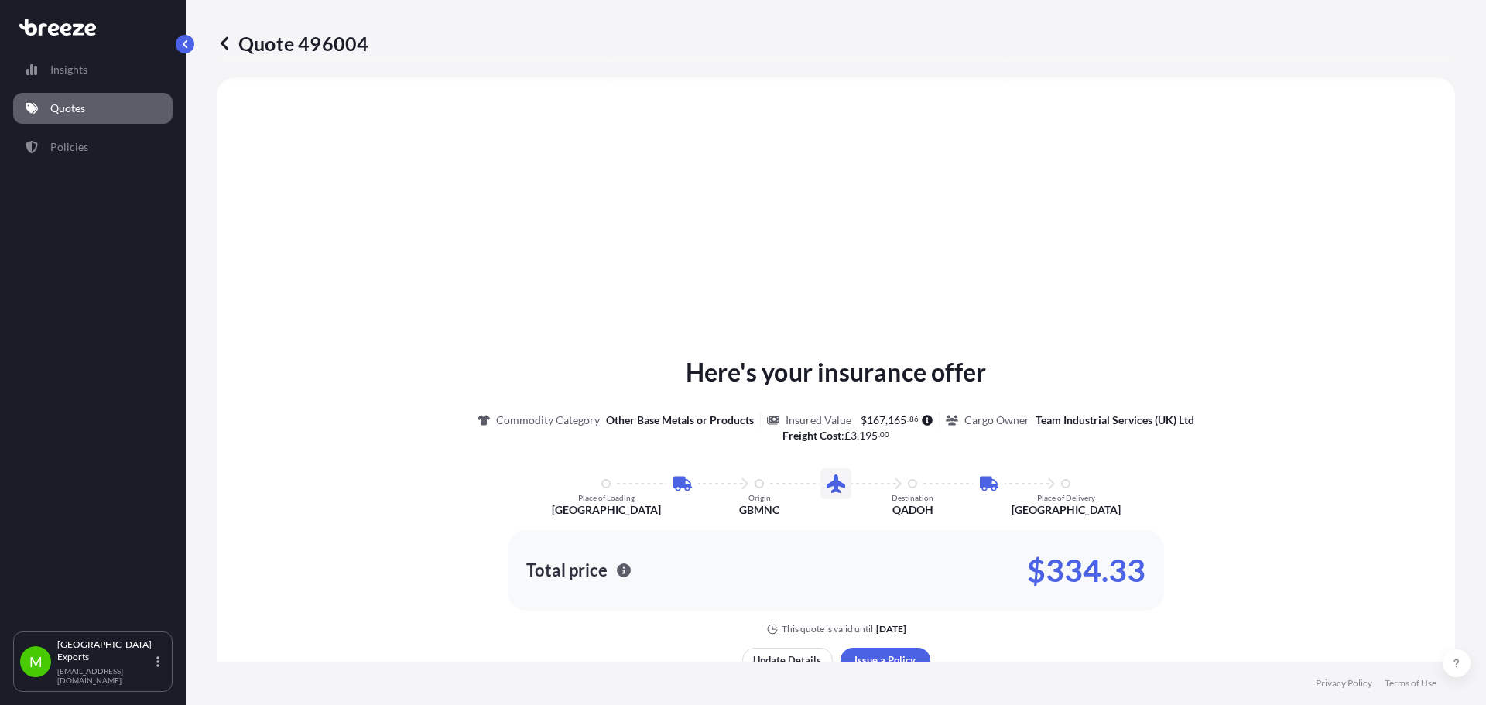
select select "Air"
select select "Road"
select select "1"
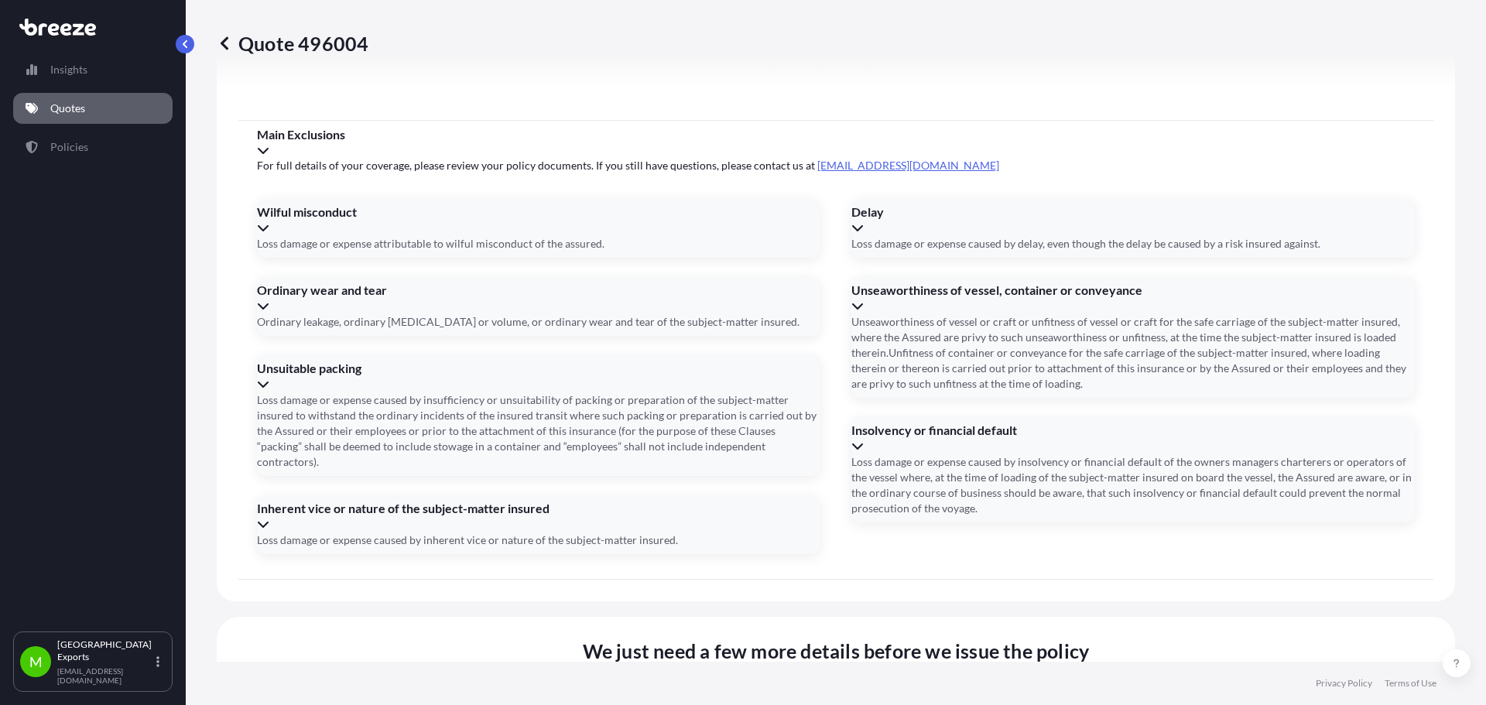
scroll to position [1875, 0]
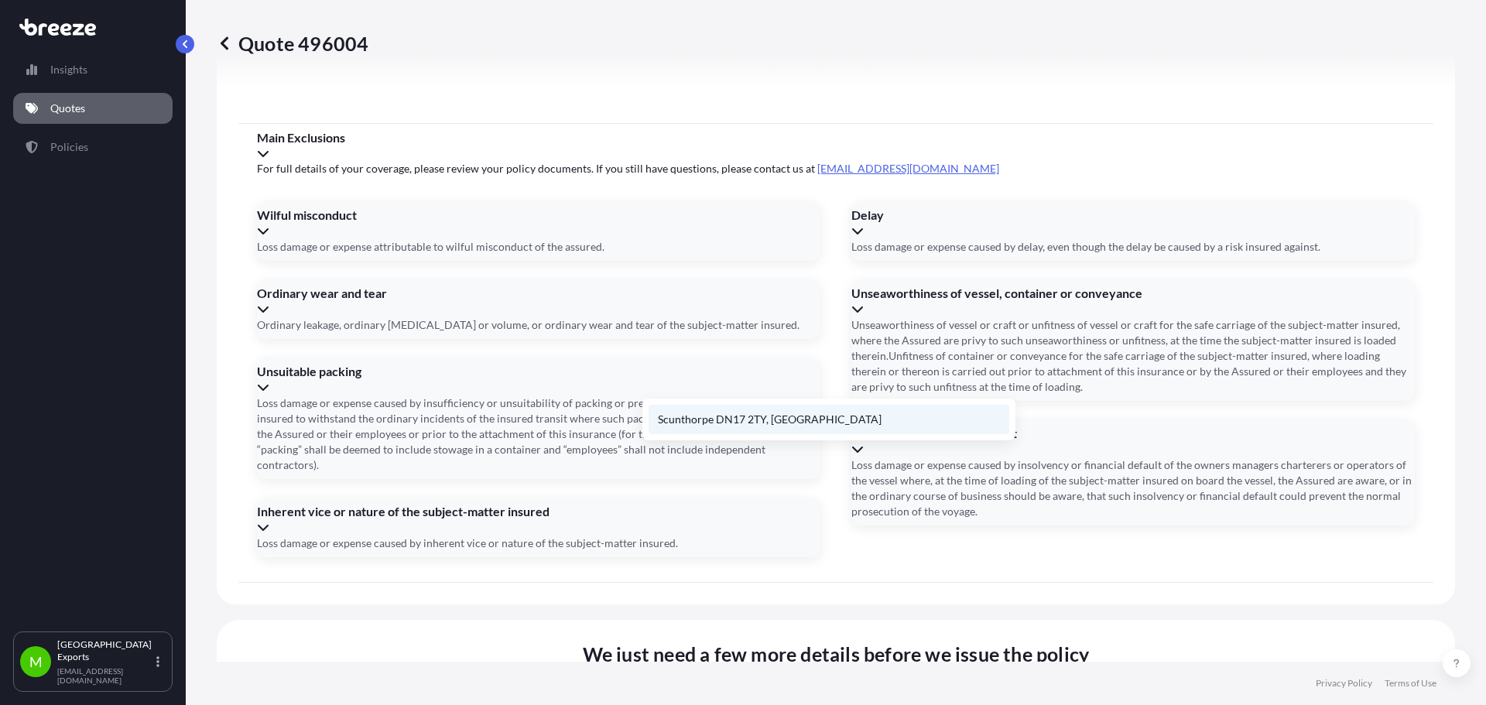
click at [754, 413] on li "Scunthorpe DN17 2TY, [GEOGRAPHIC_DATA]" at bounding box center [829, 419] width 361 height 29
type input "Scunthorpe DN17 2TY, [GEOGRAPHIC_DATA]"
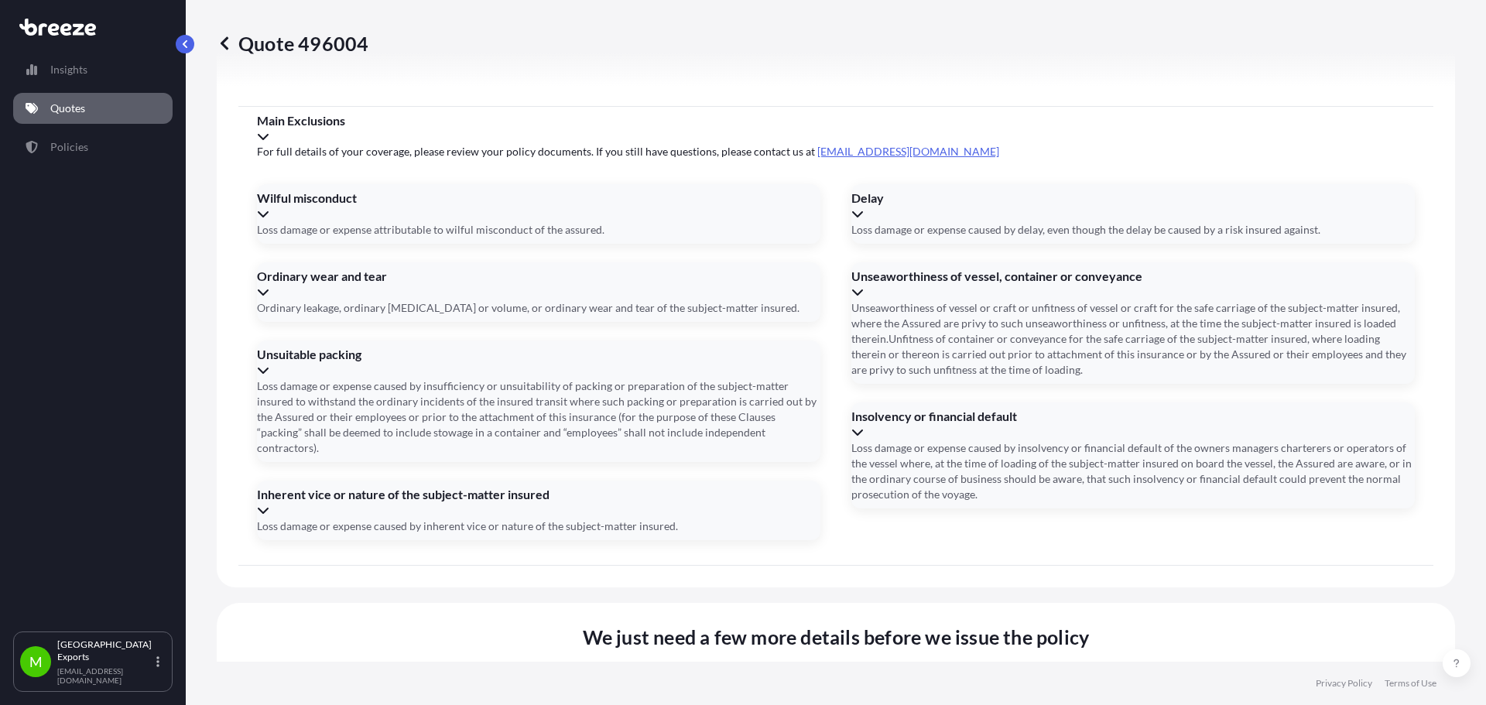
type input "[DATE]"
type input "MA2500445"
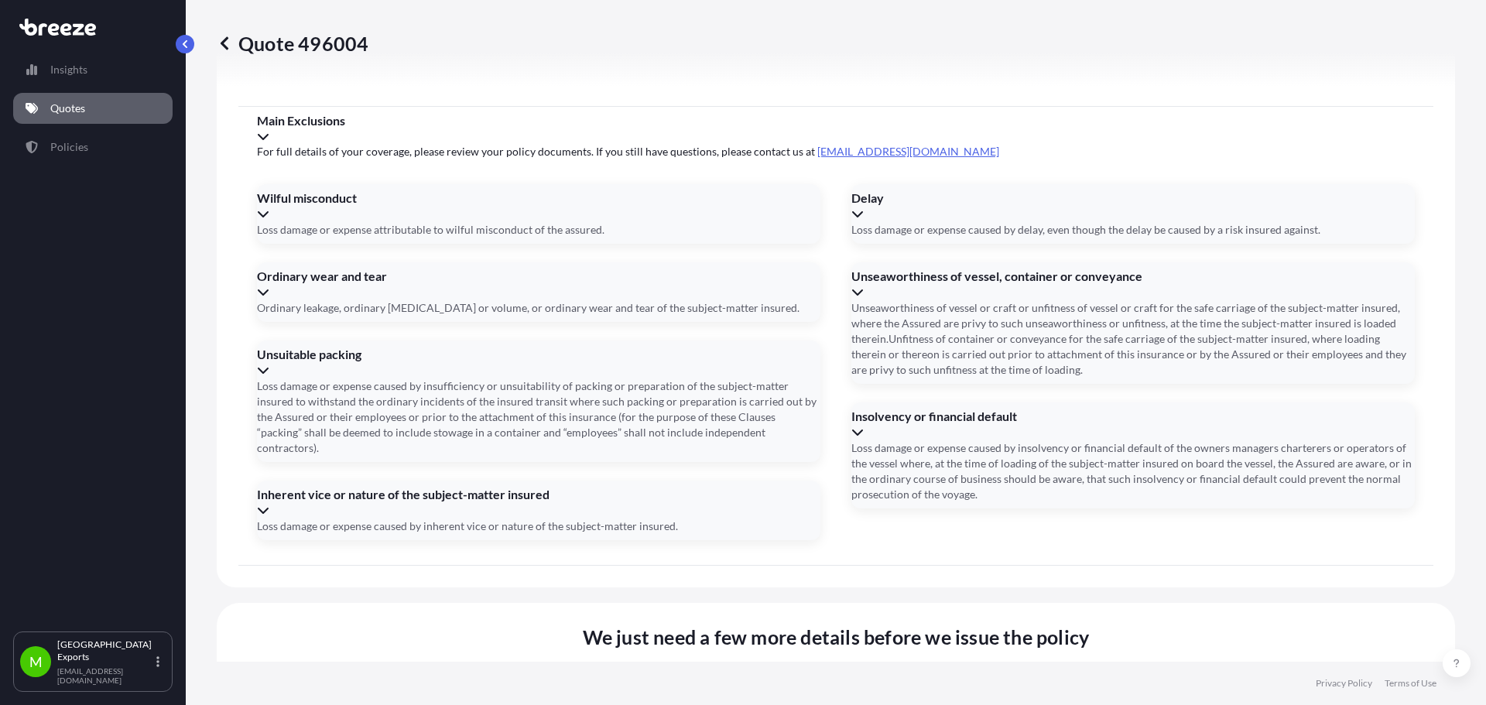
type input "23540345885"
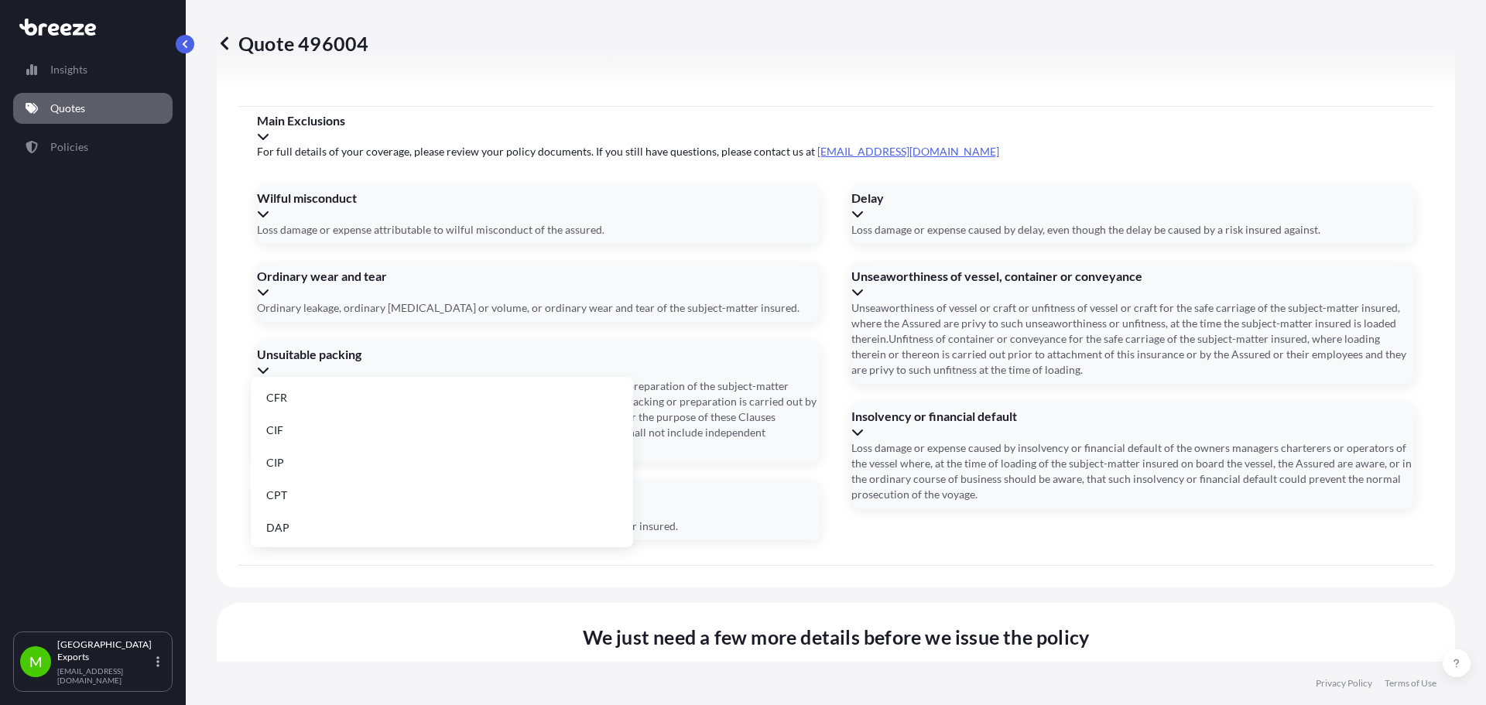
click at [506, 404] on li "DDP" at bounding box center [442, 405] width 370 height 29
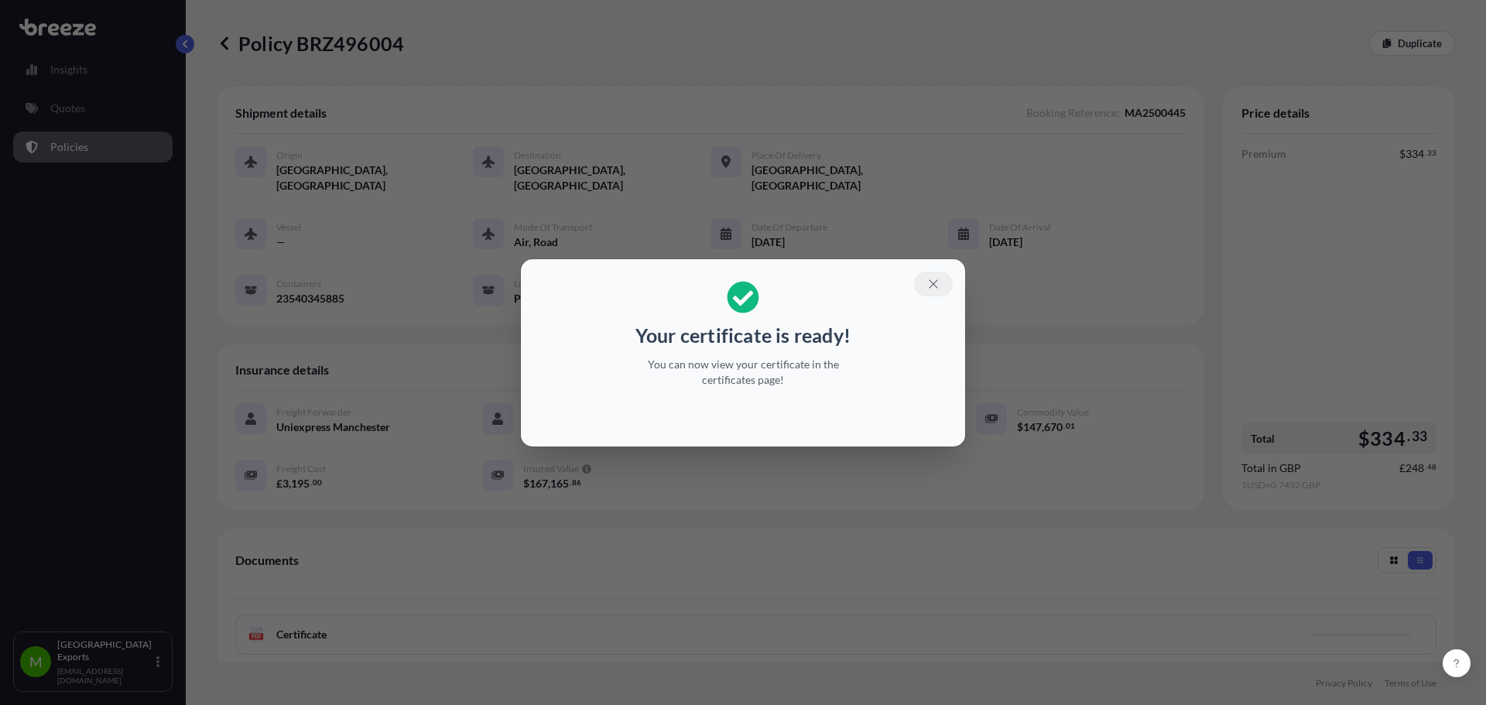
click at [936, 284] on icon "button" at bounding box center [933, 284] width 14 height 14
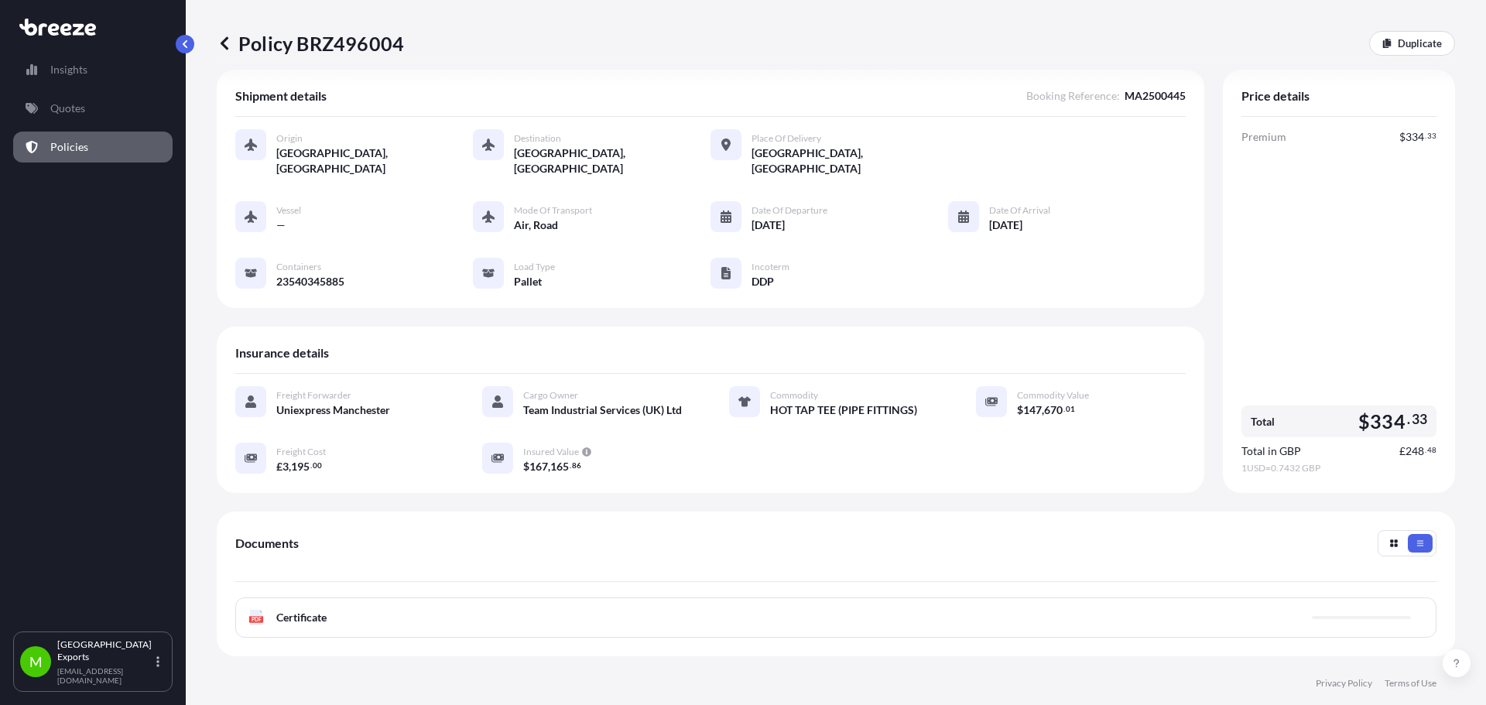
scroll to position [64, 0]
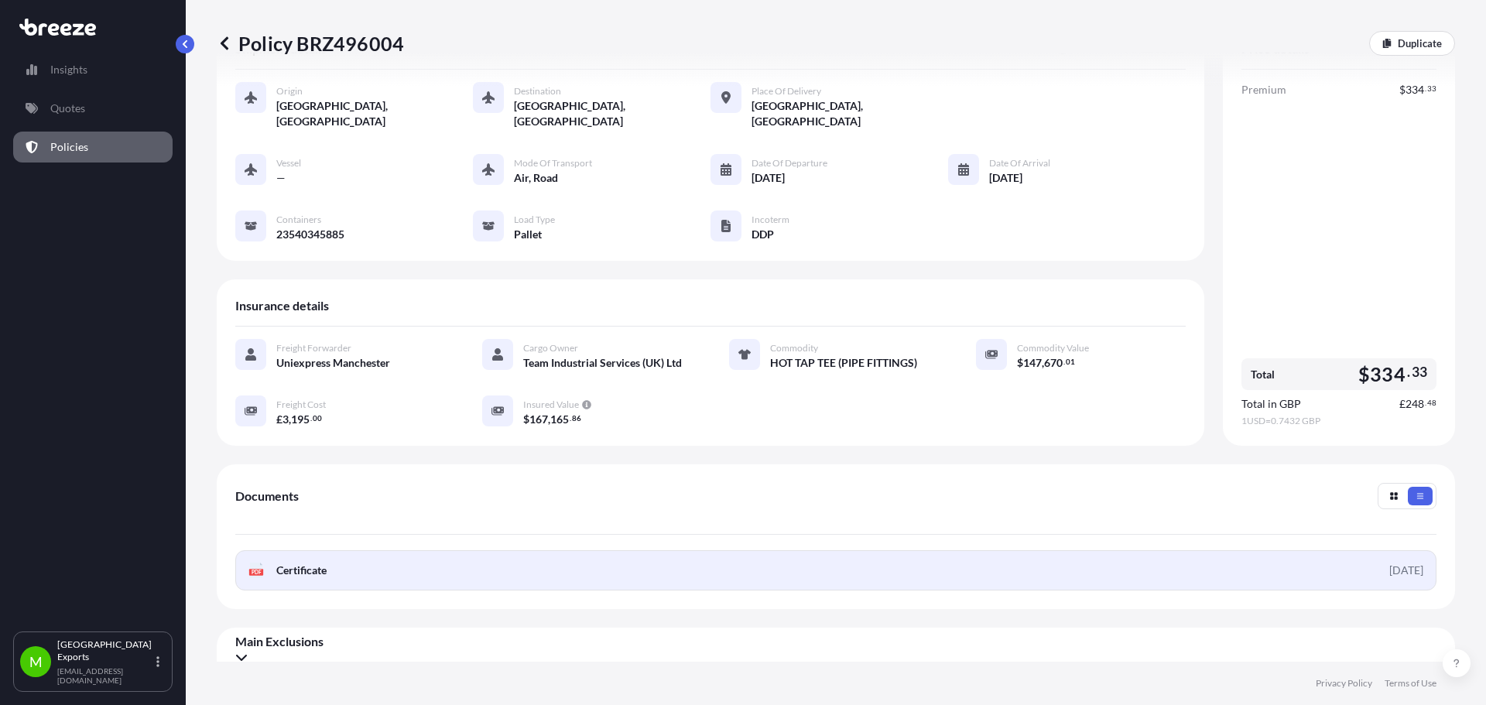
click at [1174, 550] on link "PDF Certificate [DATE]" at bounding box center [835, 570] width 1201 height 40
